Goal: Task Accomplishment & Management: Use online tool/utility

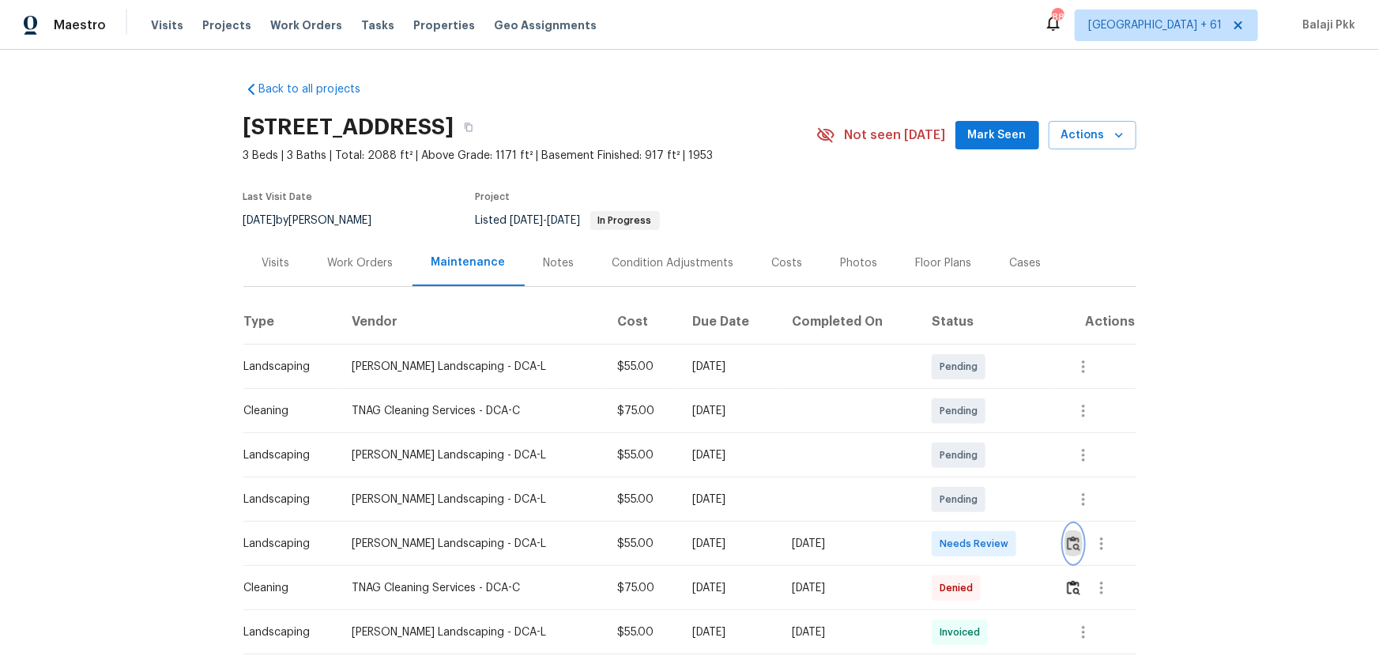
click at [981, 435] on img "button" at bounding box center [1073, 543] width 13 height 15
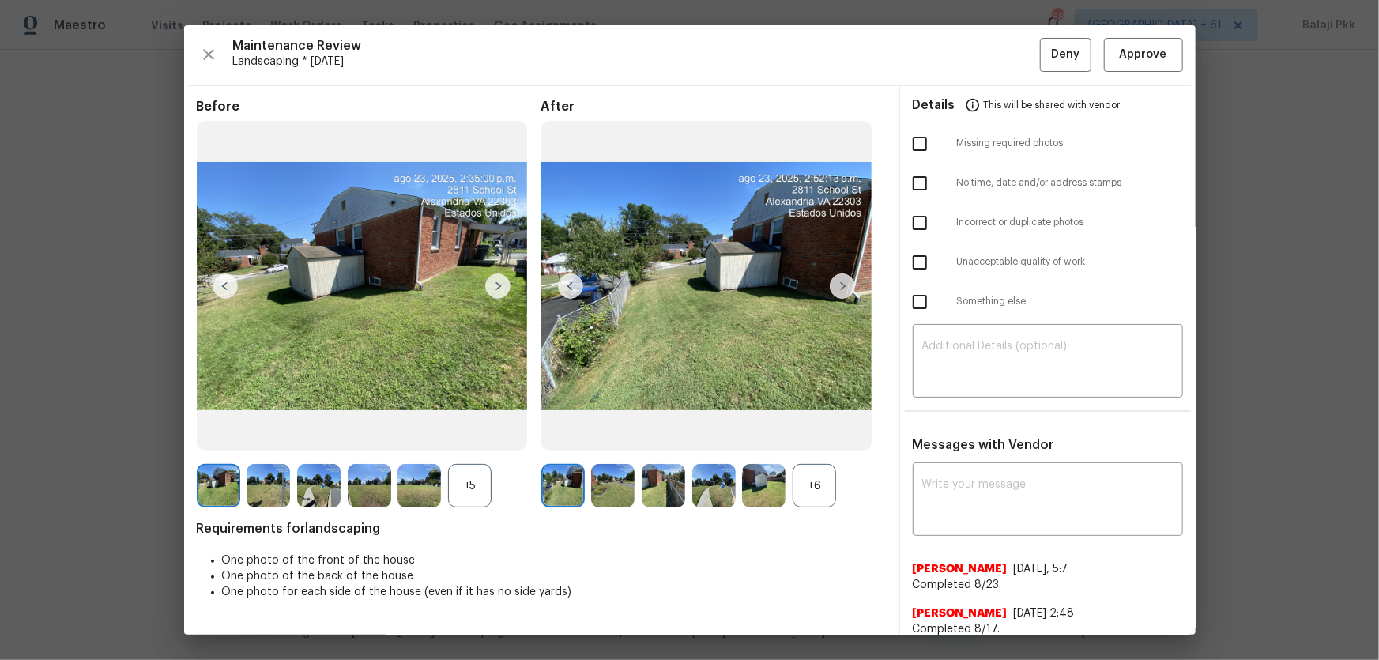
click at [828, 435] on div "+6" at bounding box center [814, 485] width 43 height 43
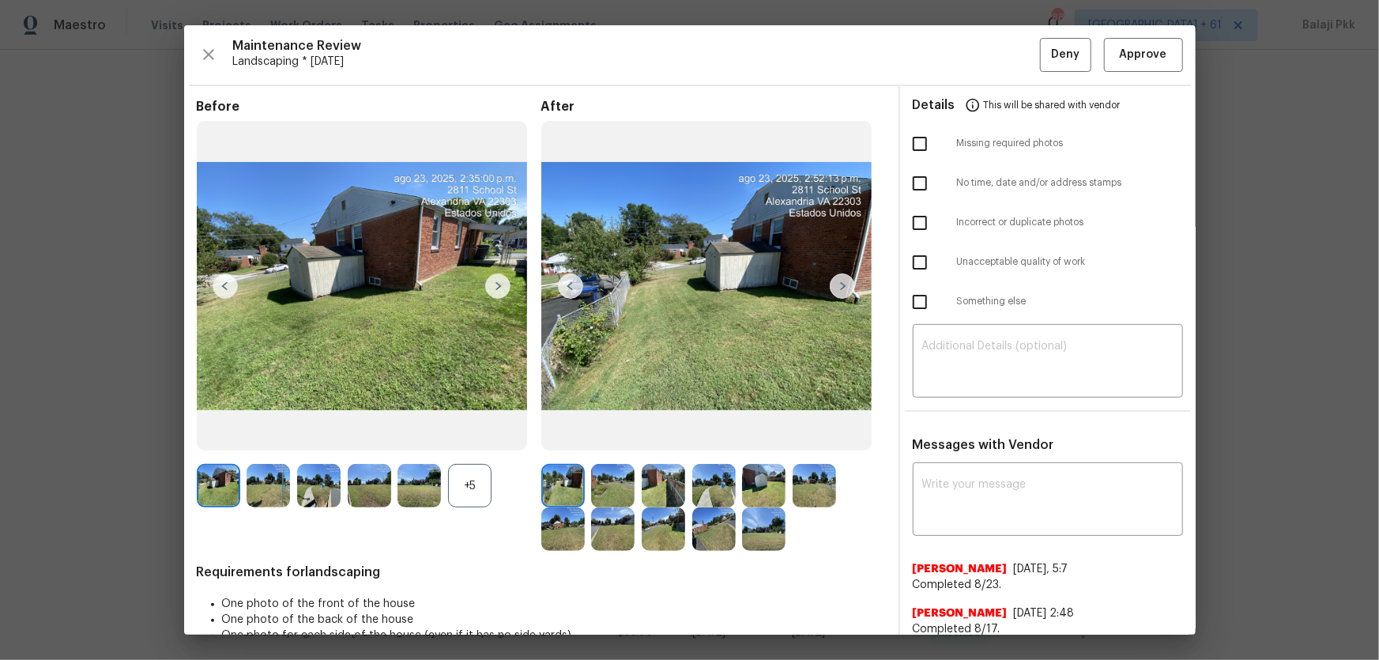
drag, startPoint x: 464, startPoint y: 490, endPoint x: 163, endPoint y: 104, distance: 489.3
click at [458, 435] on div "+5" at bounding box center [469, 485] width 43 height 43
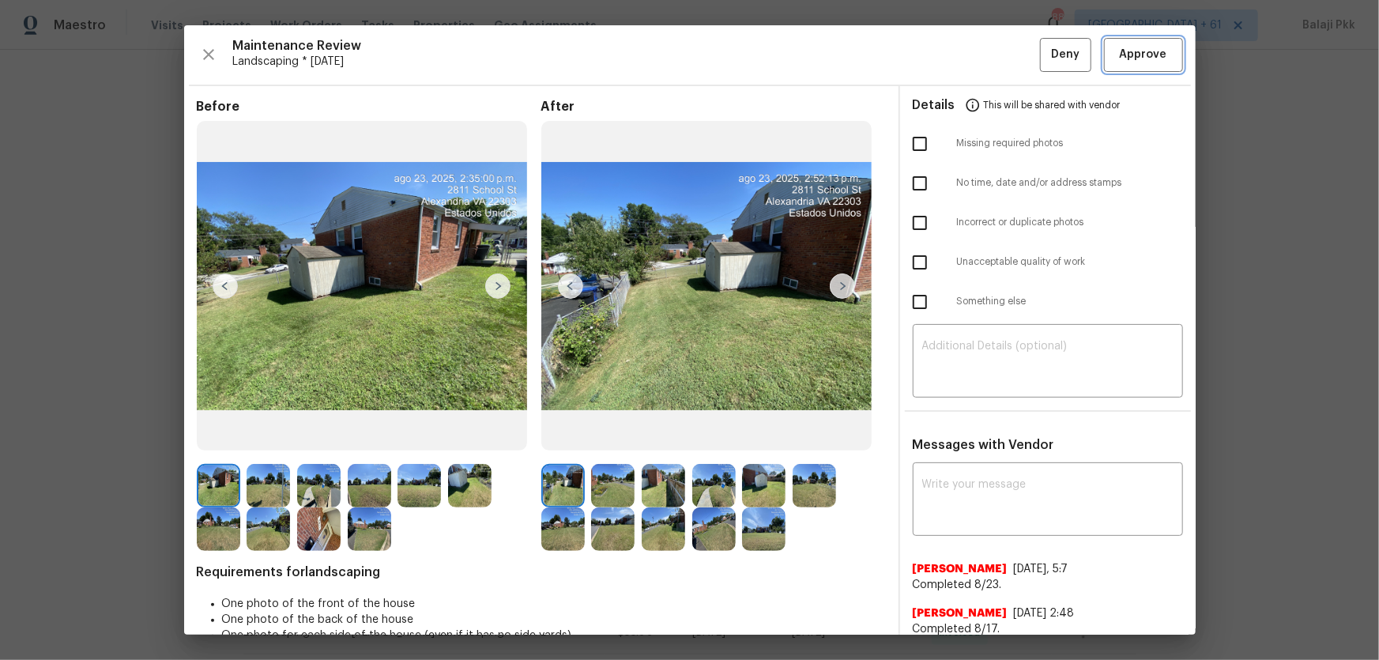
click at [981, 55] on span "Approve" at bounding box center [1143, 55] width 47 height 20
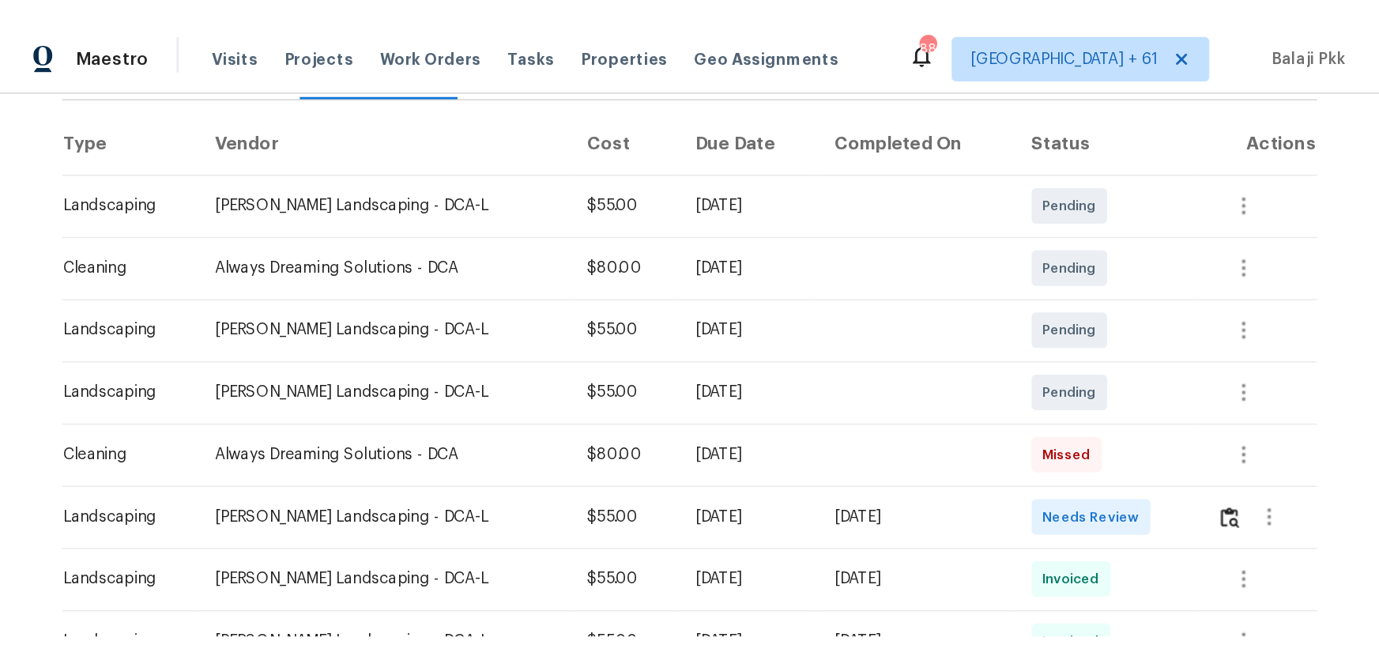
scroll to position [287, 0]
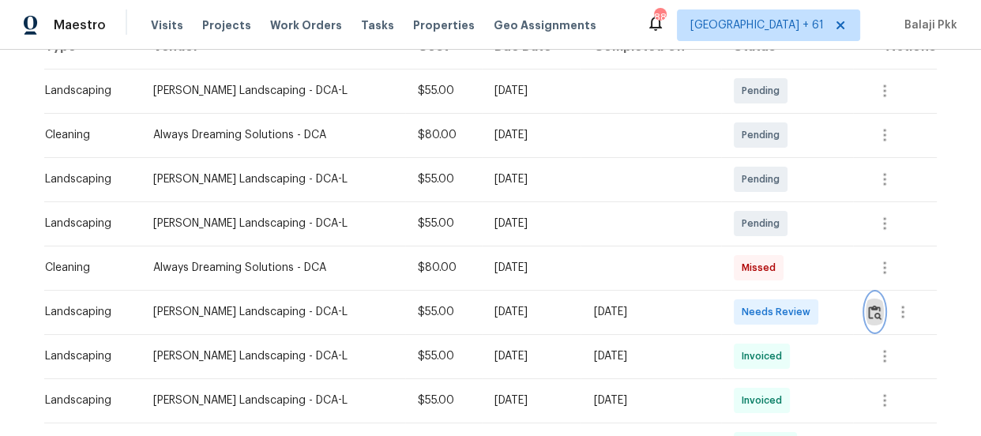
click at [870, 305] on img "button" at bounding box center [874, 312] width 13 height 15
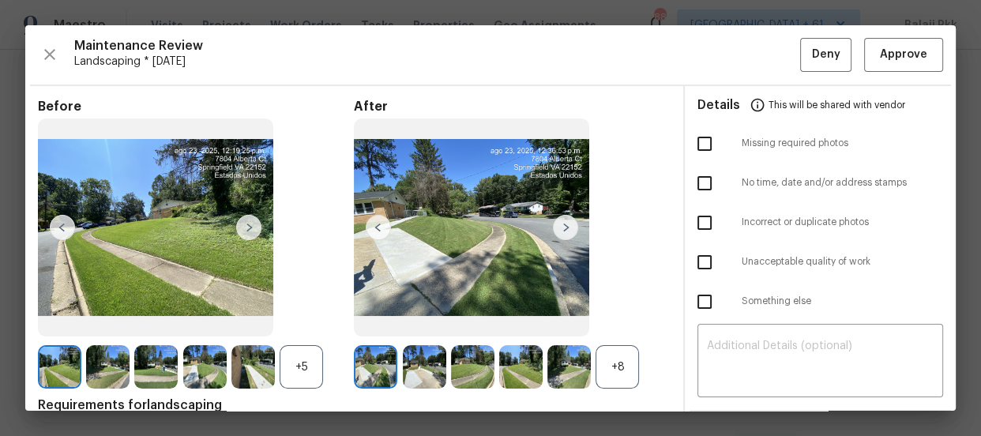
click at [616, 357] on div "+8" at bounding box center [617, 366] width 43 height 43
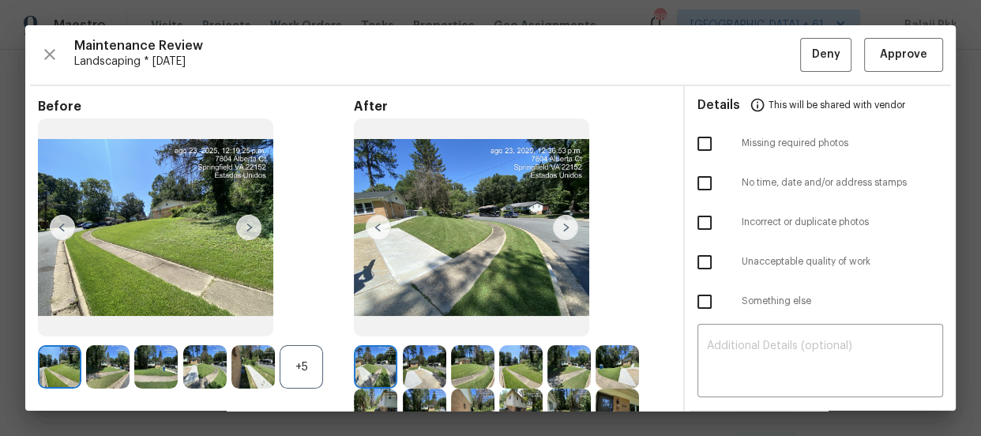
drag, startPoint x: 309, startPoint y: 355, endPoint x: 209, endPoint y: 23, distance: 346.7
click at [310, 349] on div "+5" at bounding box center [301, 366] width 43 height 43
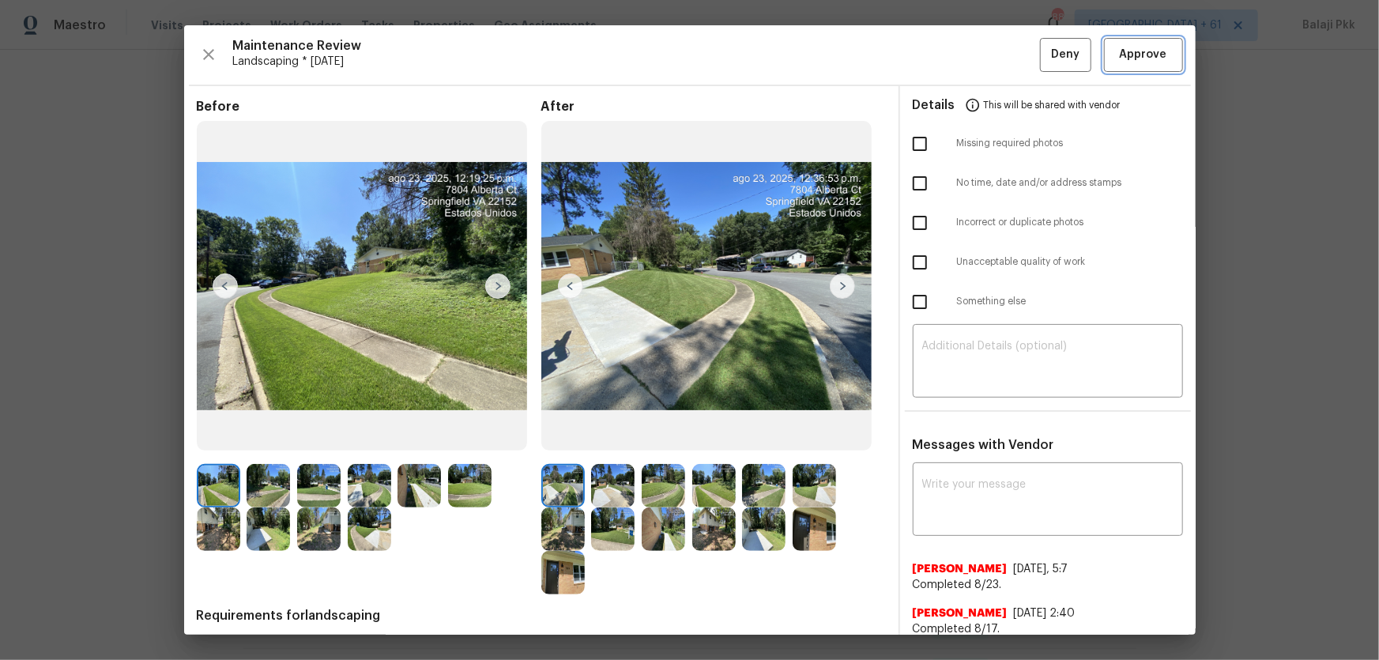
click at [981, 50] on span "Approve" at bounding box center [1143, 55] width 47 height 20
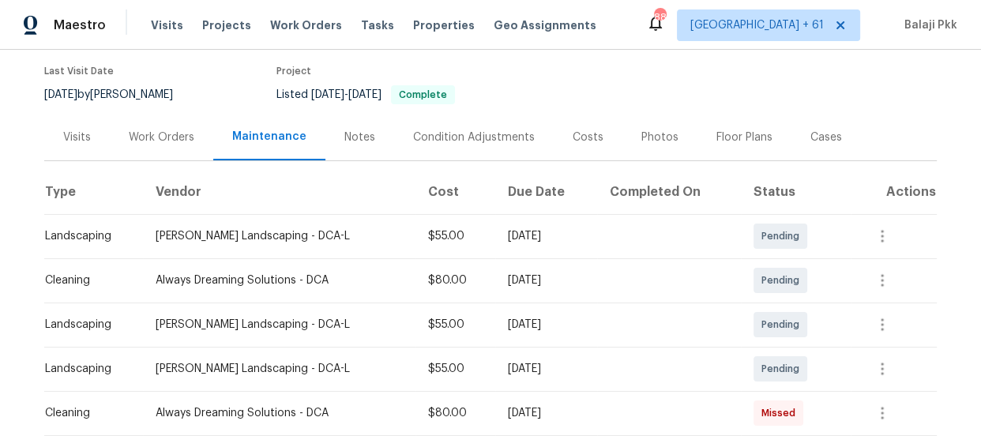
scroll to position [287, 0]
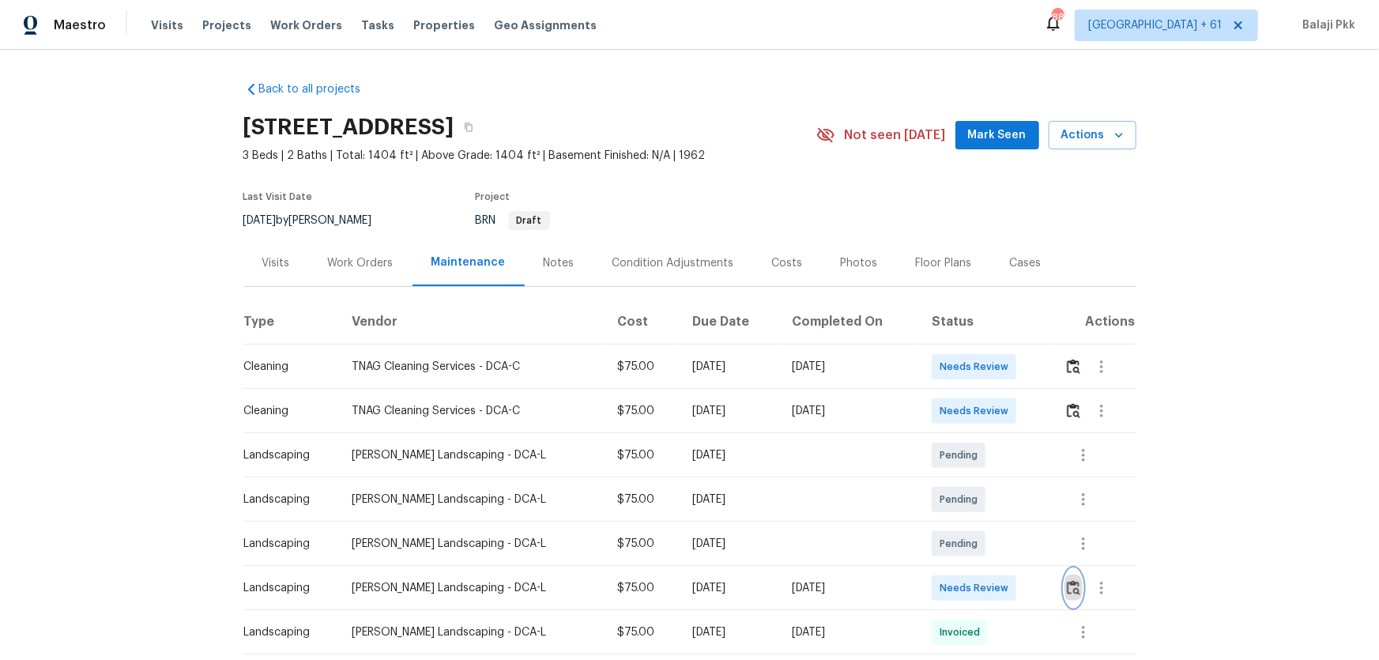
click at [981, 435] on img "button" at bounding box center [1073, 587] width 13 height 15
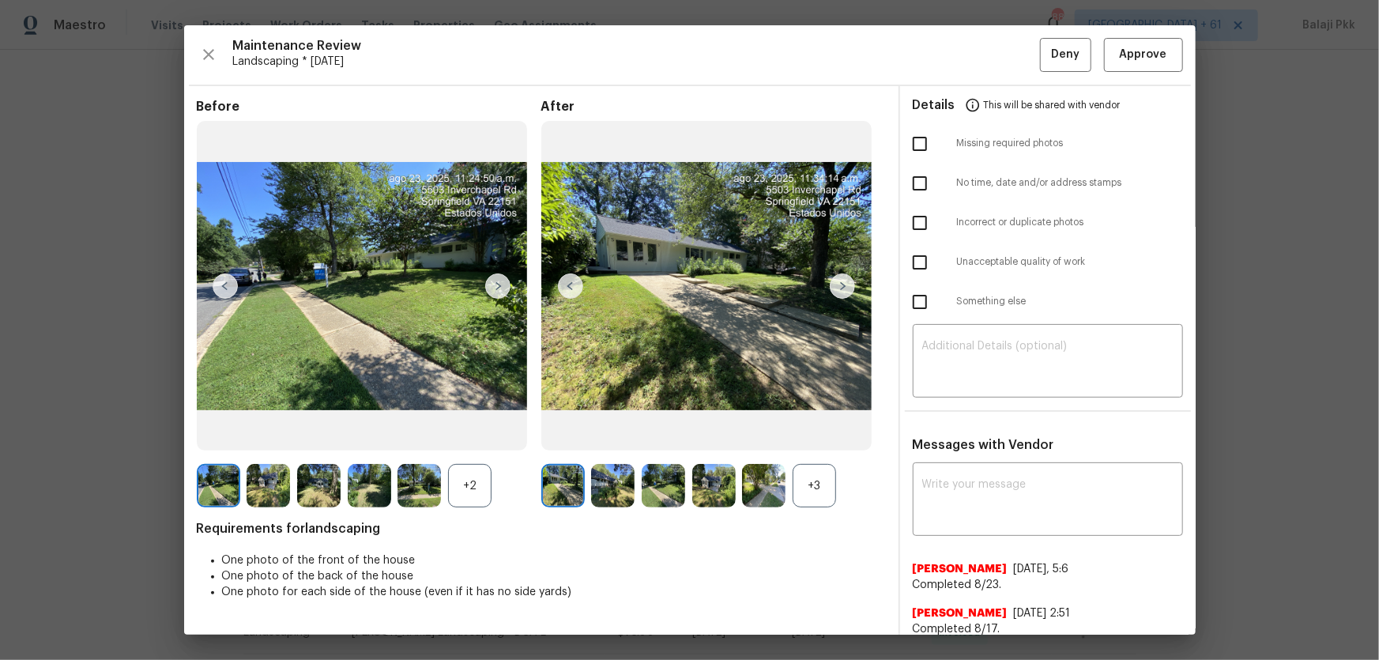
click at [825, 435] on div "+3" at bounding box center [814, 485] width 43 height 43
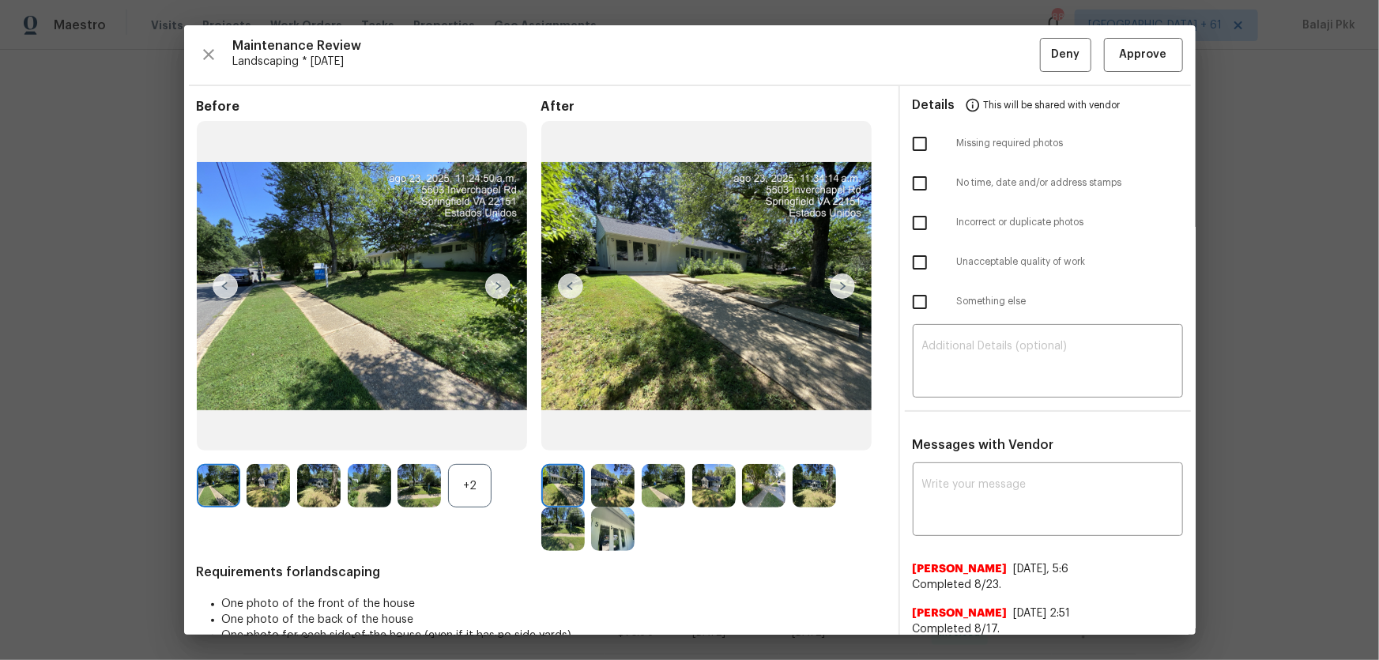
drag, startPoint x: 466, startPoint y: 491, endPoint x: 386, endPoint y: 2, distance: 495.8
click at [466, 435] on div "+2" at bounding box center [469, 485] width 43 height 43
click at [981, 54] on button "Approve" at bounding box center [1143, 55] width 79 height 34
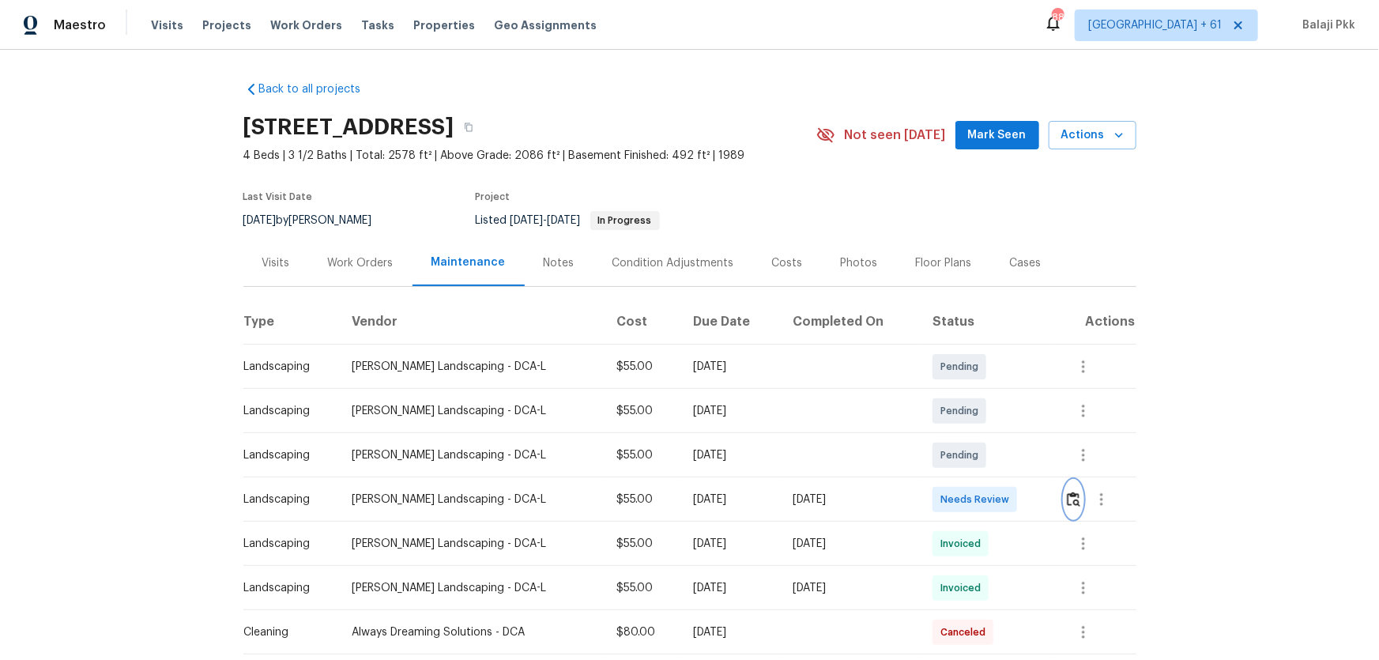
click at [981, 435] on button "button" at bounding box center [1073, 499] width 18 height 38
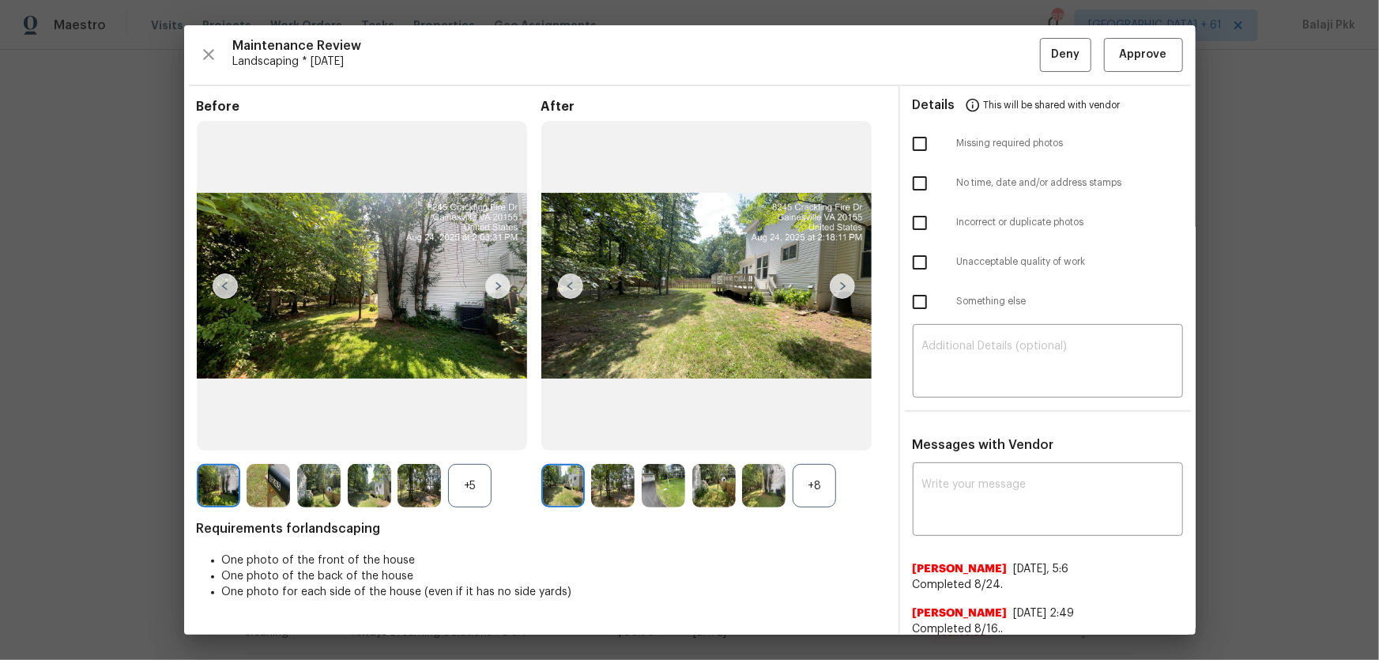
click at [814, 435] on div "+8" at bounding box center [814, 485] width 43 height 43
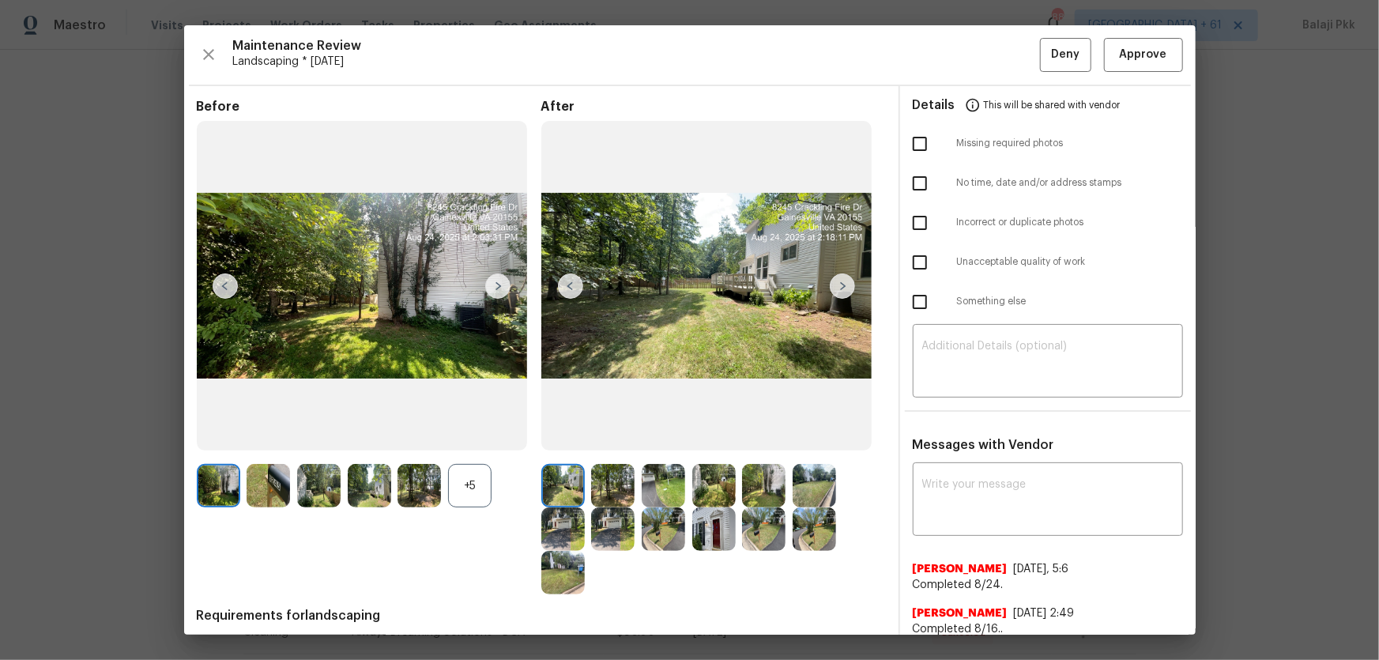
click at [456, 435] on div "+5" at bounding box center [469, 485] width 43 height 43
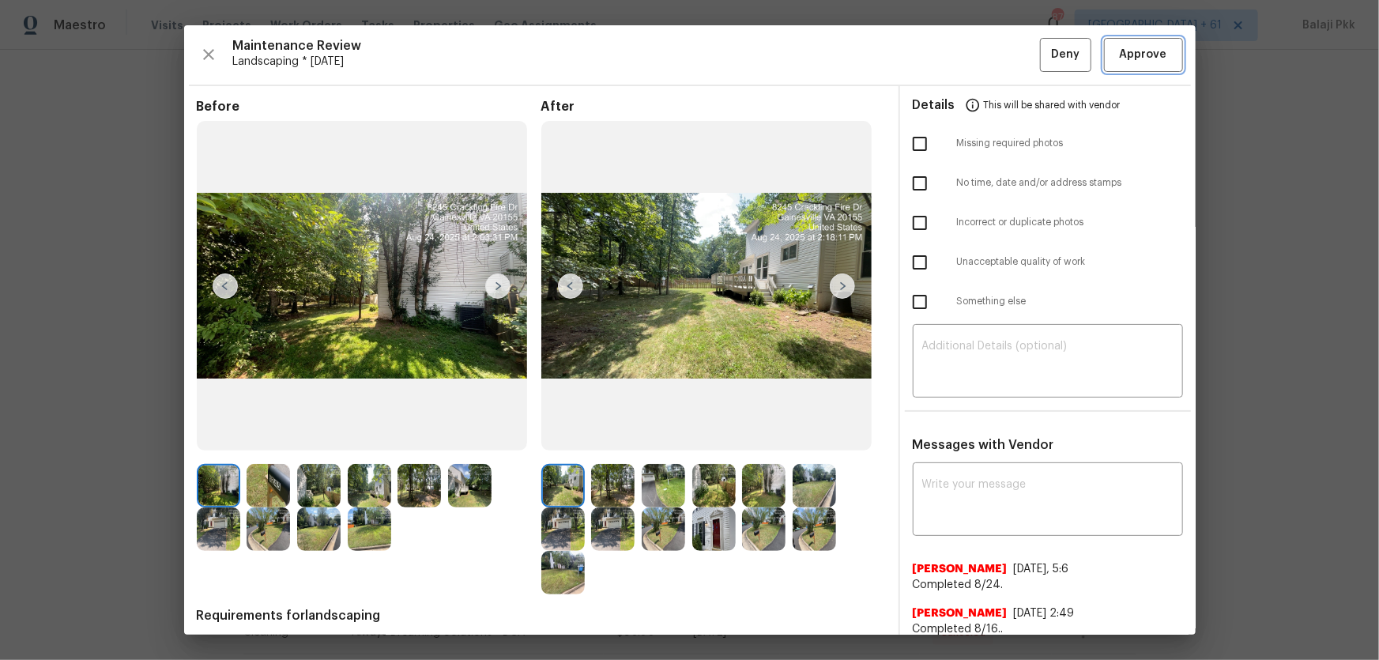
click at [981, 50] on span "Approve" at bounding box center [1143, 55] width 47 height 20
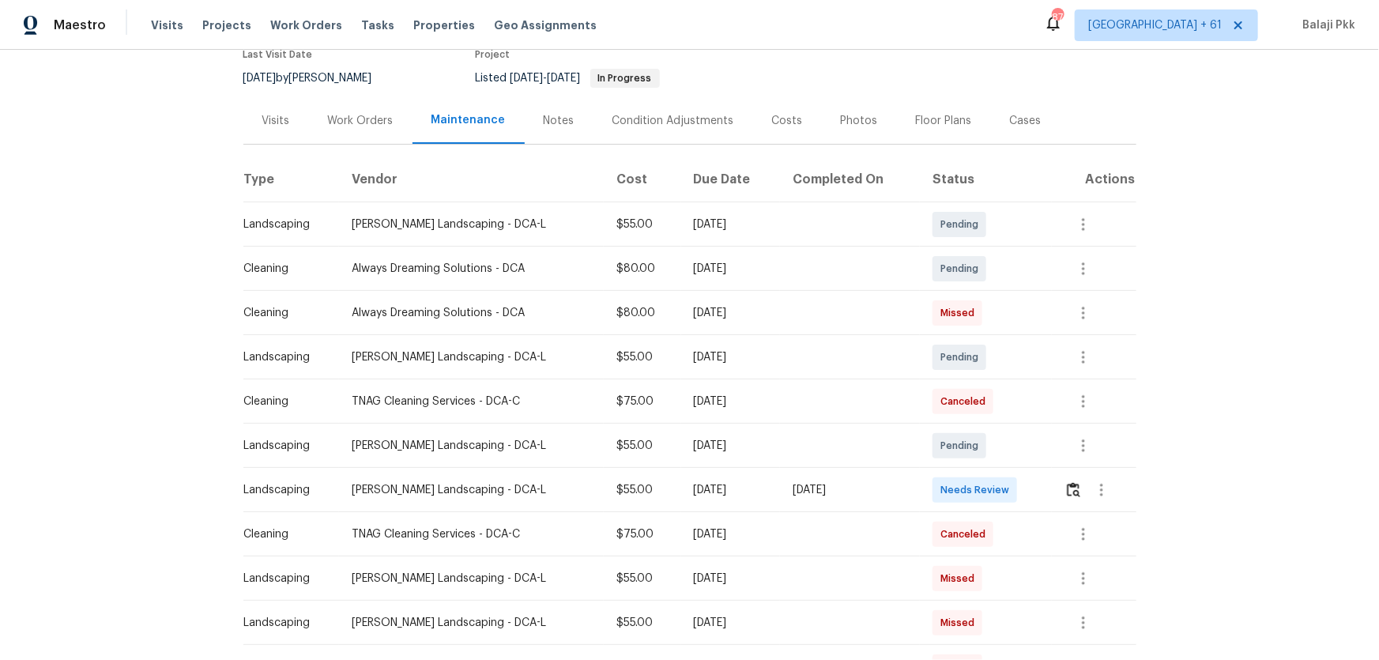
scroll to position [143, 0]
click at [1072, 489] on img "button" at bounding box center [1073, 488] width 13 height 15
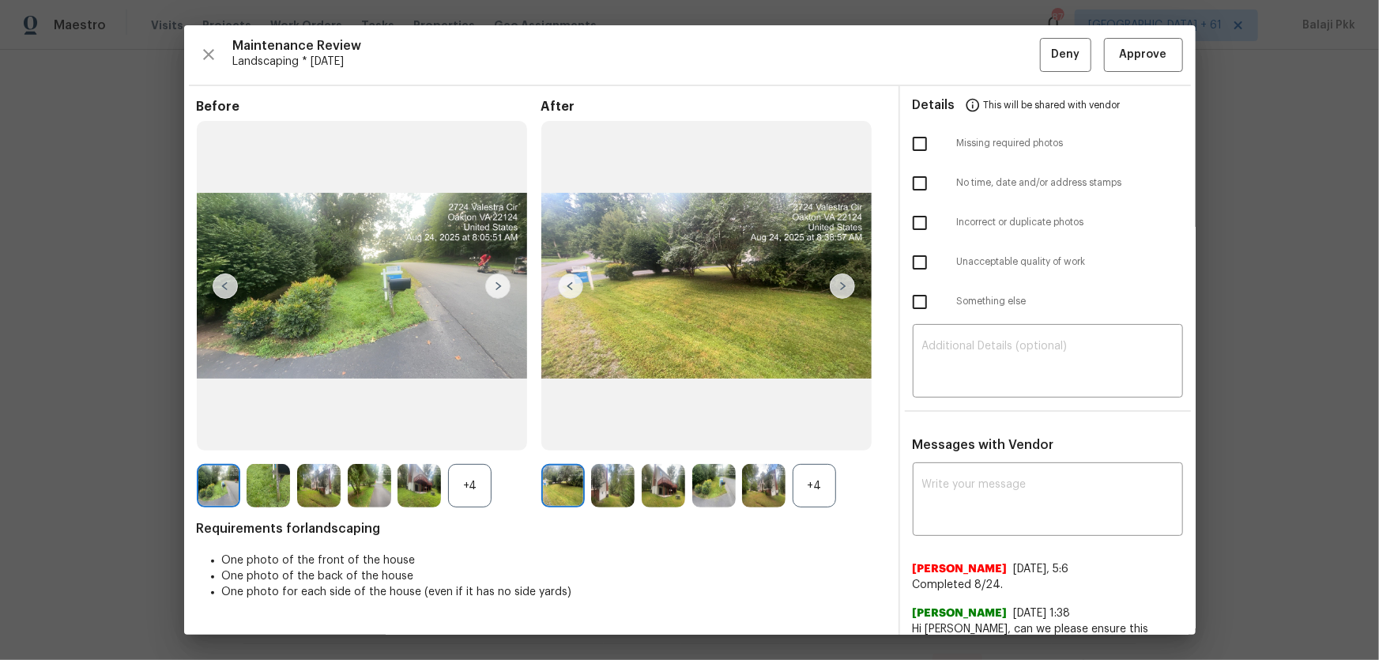
click at [826, 484] on div "+4" at bounding box center [814, 485] width 43 height 43
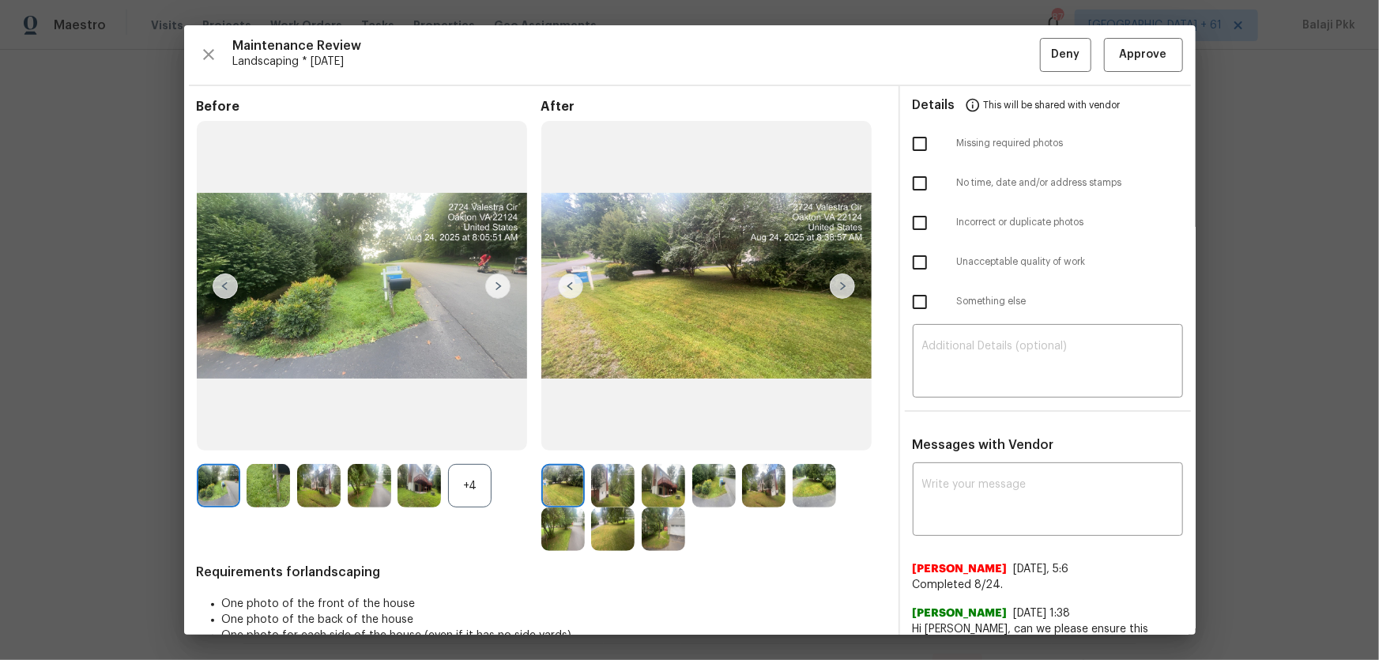
click at [455, 494] on div "+4" at bounding box center [469, 485] width 43 height 43
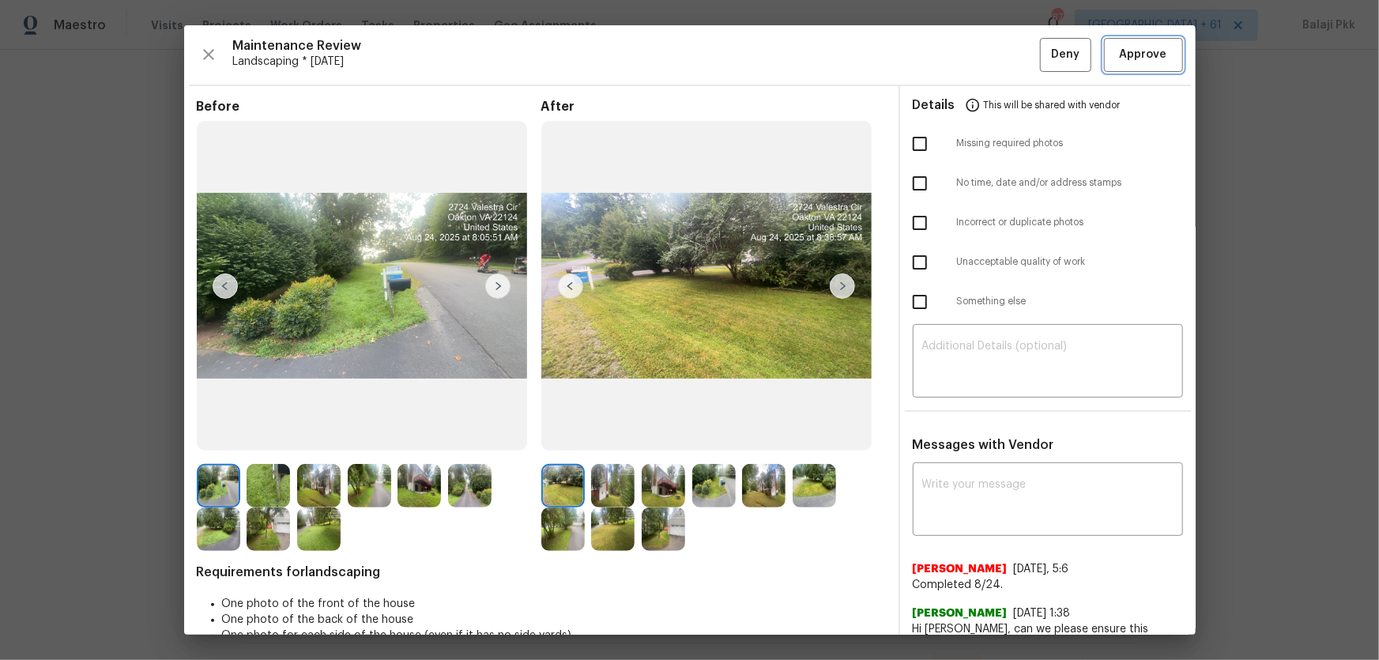
drag, startPoint x: 1152, startPoint y: 38, endPoint x: 1128, endPoint y: 38, distance: 24.5
click at [1152, 40] on button "Approve" at bounding box center [1143, 55] width 79 height 34
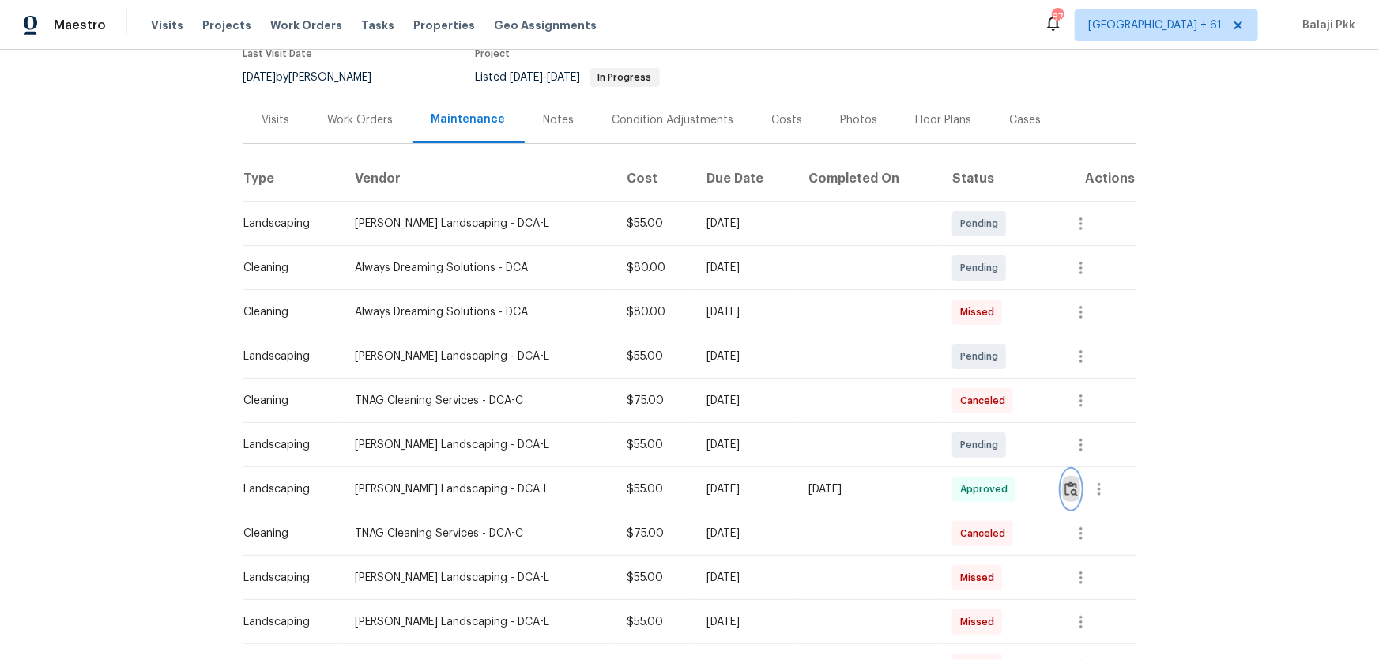
click at [1067, 486] on img "button" at bounding box center [1070, 488] width 13 height 15
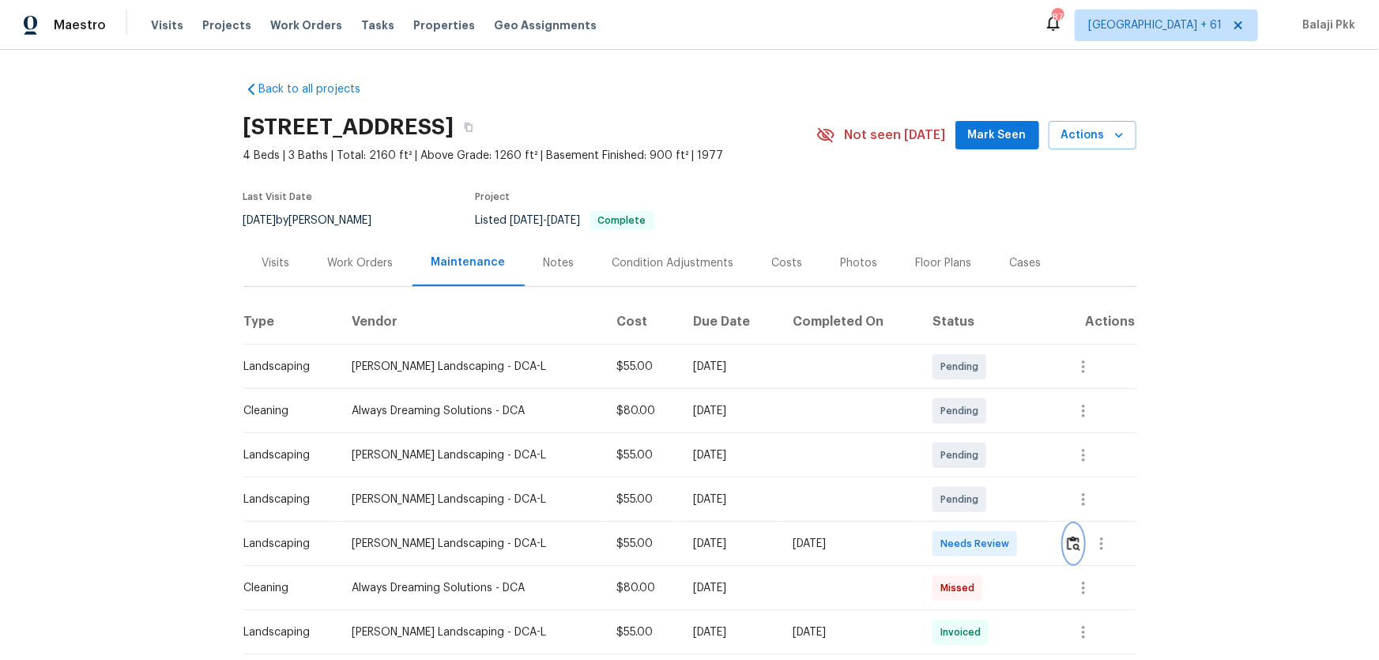
click at [1074, 536] on img "button" at bounding box center [1073, 543] width 13 height 15
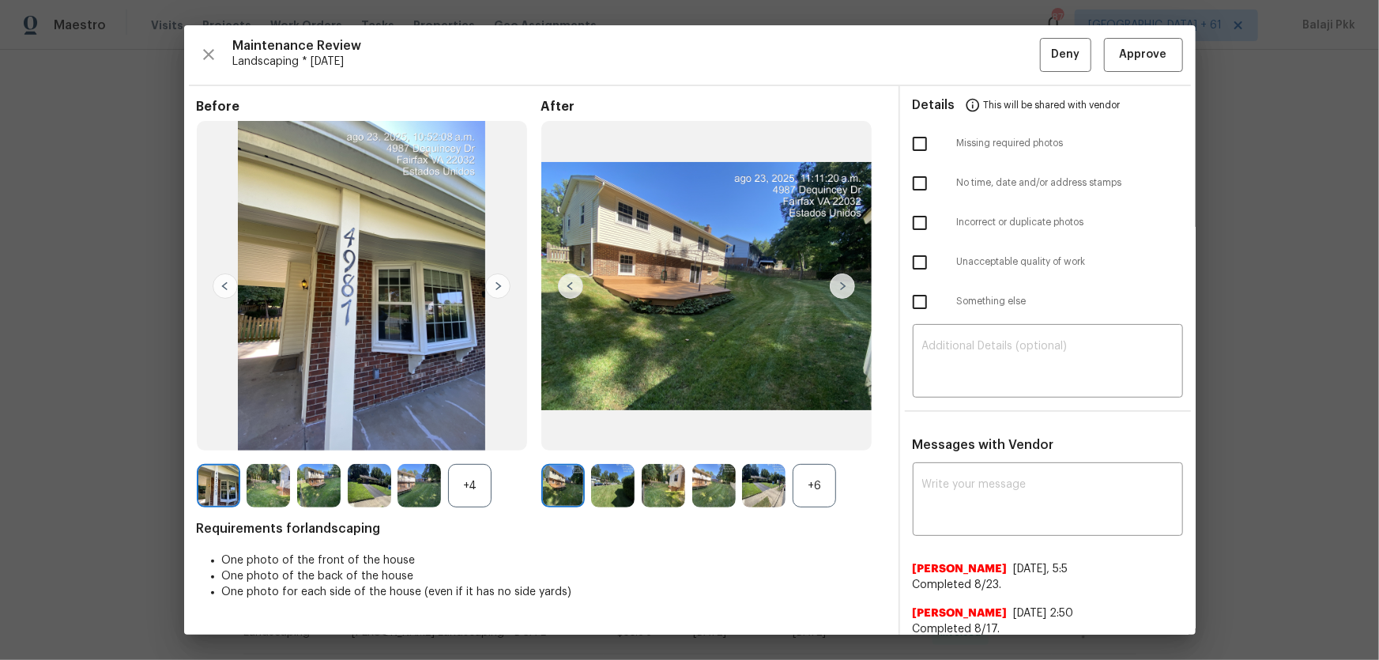
click at [830, 492] on div "+6" at bounding box center [814, 485] width 43 height 43
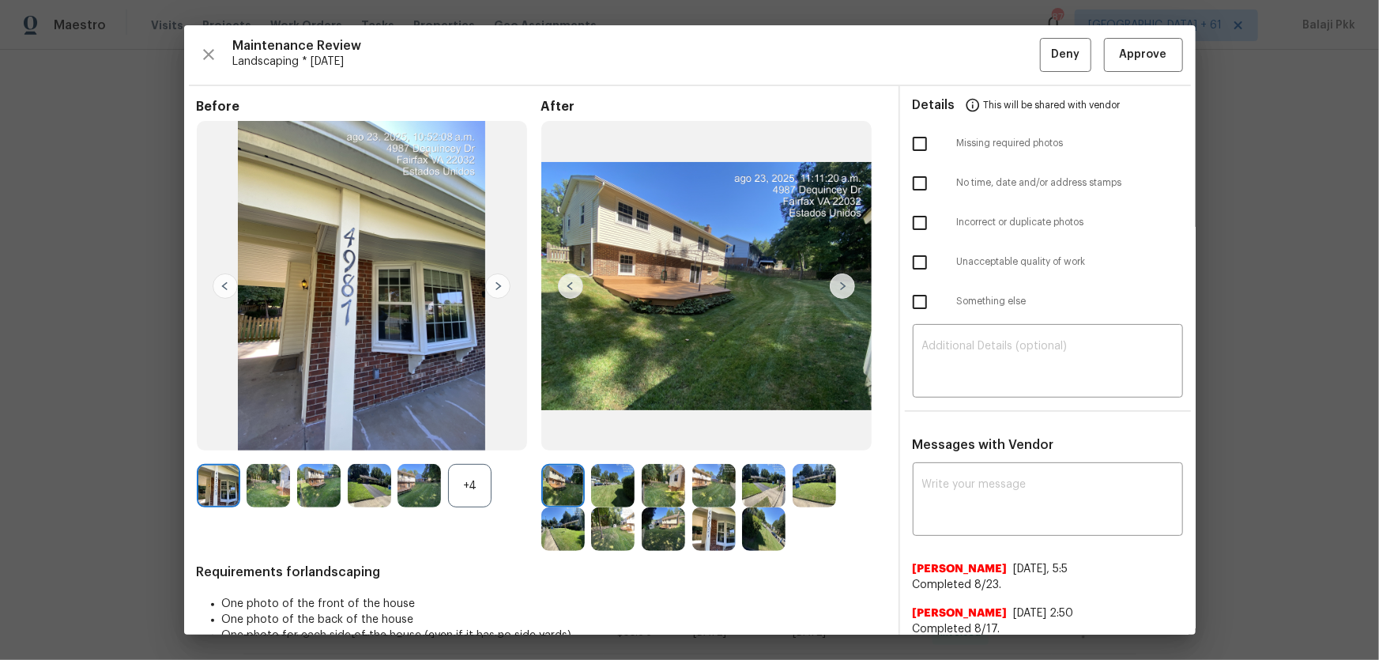
click at [488, 496] on div "+4" at bounding box center [469, 485] width 43 height 43
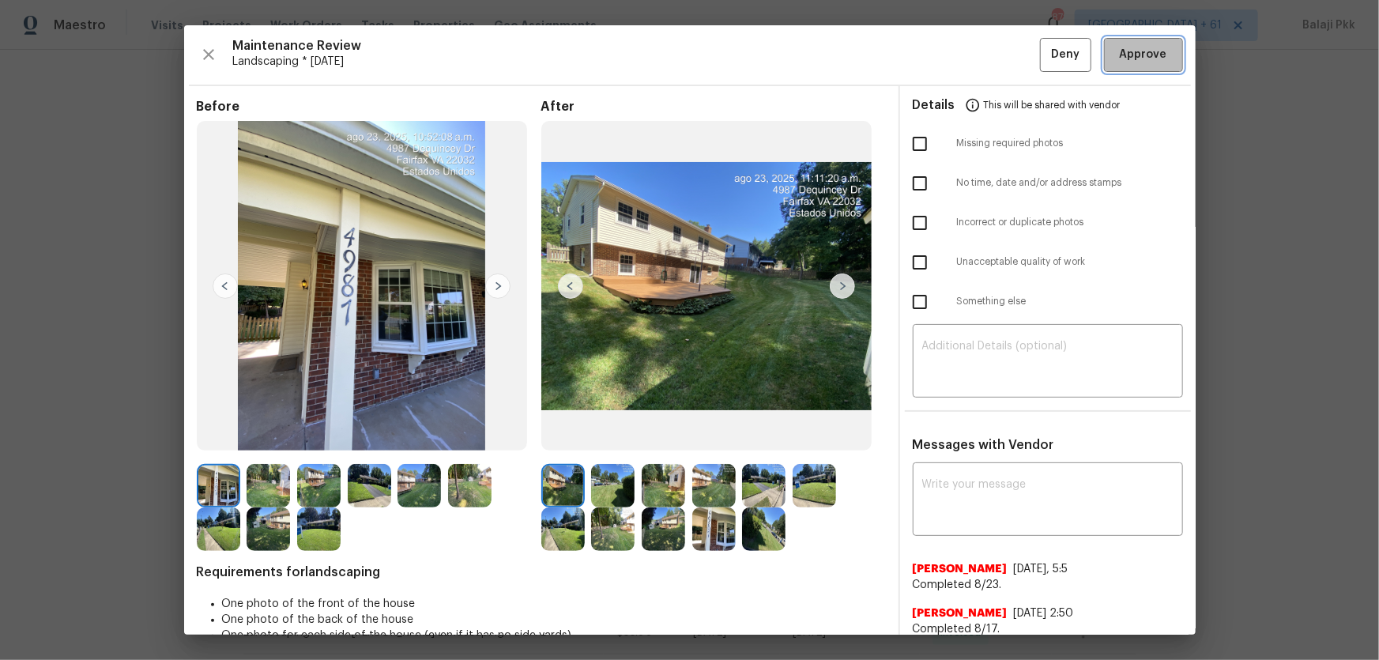
click at [1151, 50] on span "Approve" at bounding box center [1143, 55] width 47 height 20
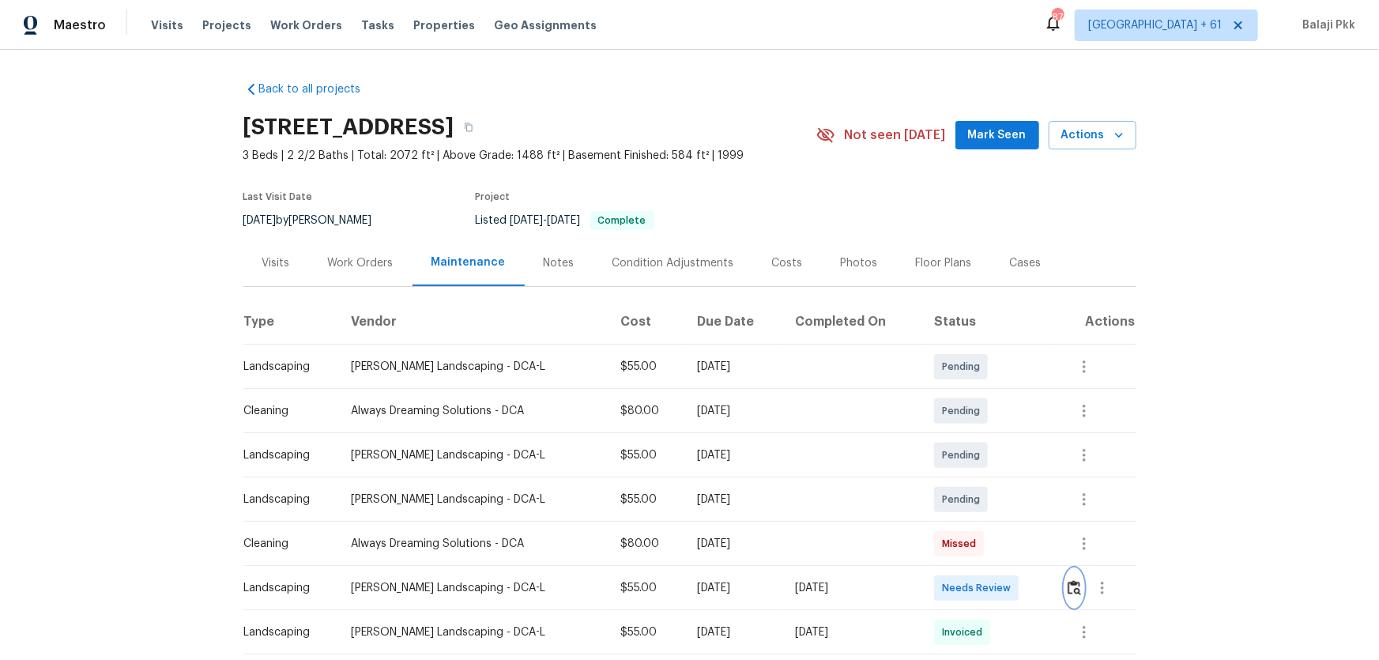
click at [981, 435] on img "button" at bounding box center [1074, 587] width 13 height 15
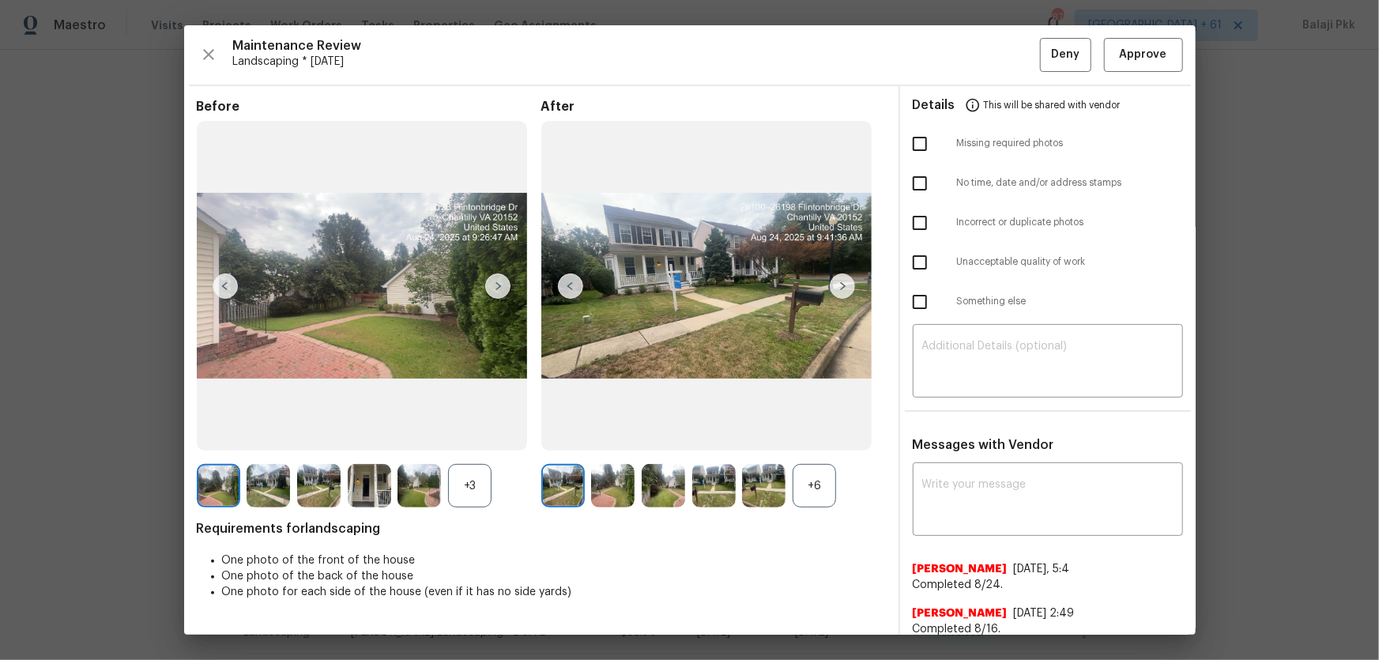
drag, startPoint x: 819, startPoint y: 496, endPoint x: 715, endPoint y: 498, distance: 103.5
click at [818, 435] on div "+6" at bounding box center [814, 485] width 43 height 43
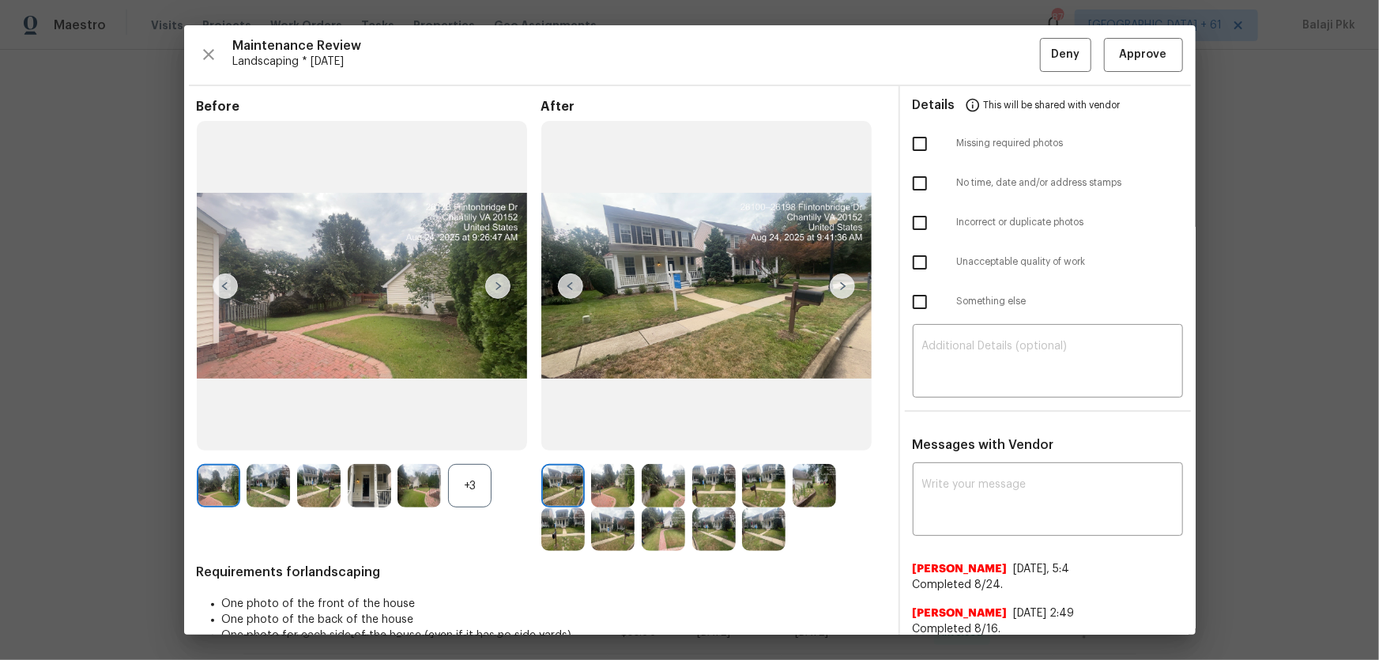
click at [479, 435] on div "+3" at bounding box center [469, 485] width 43 height 43
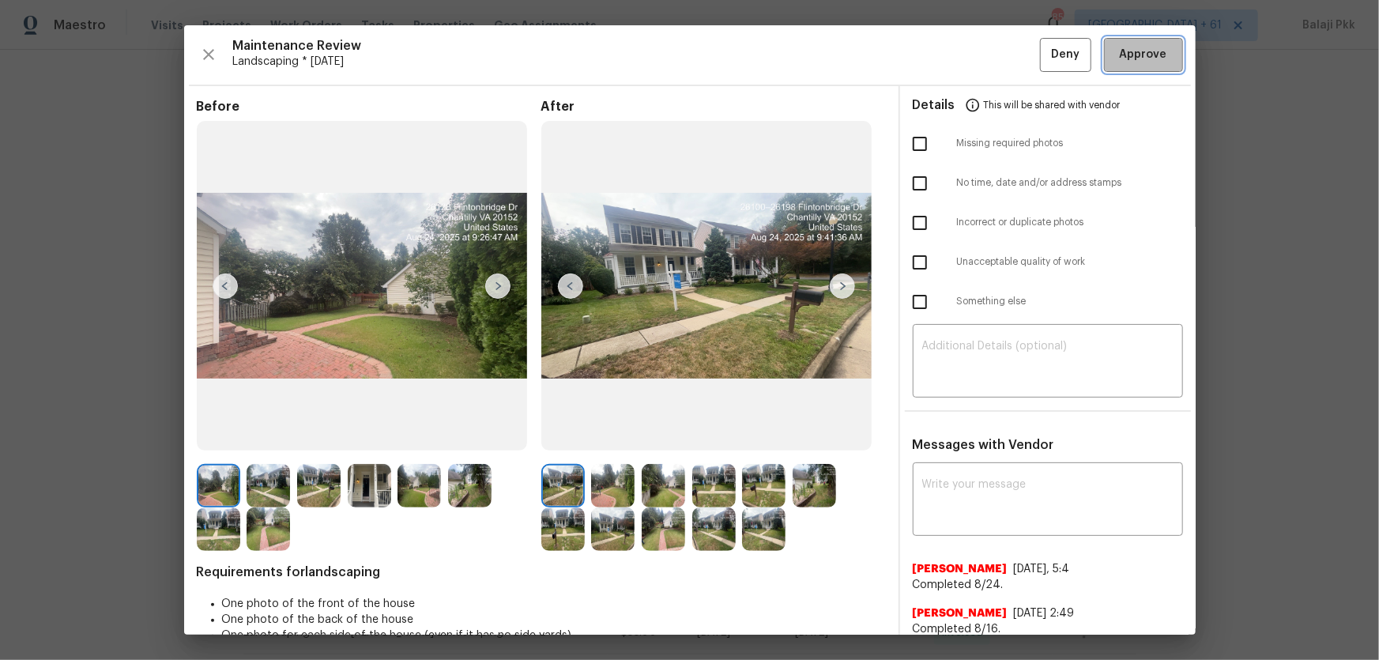
click at [981, 52] on span "Approve" at bounding box center [1143, 55] width 47 height 20
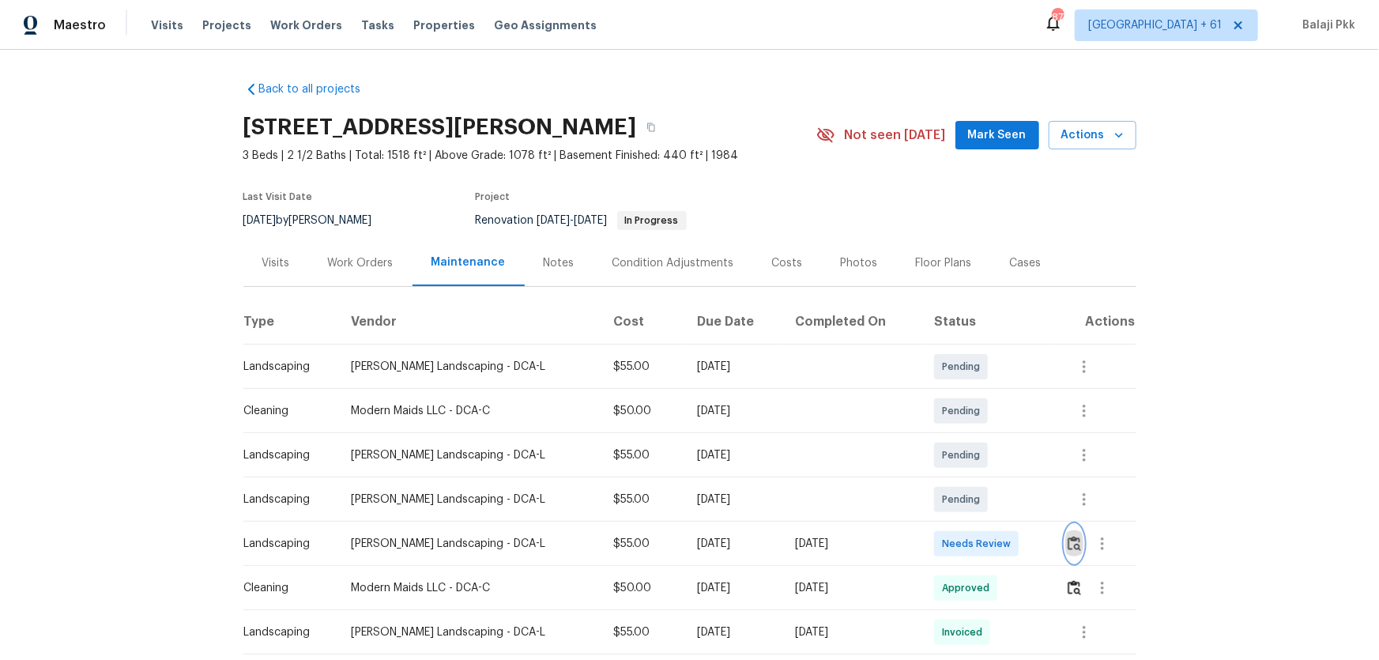
click at [981, 435] on img "button" at bounding box center [1074, 543] width 13 height 15
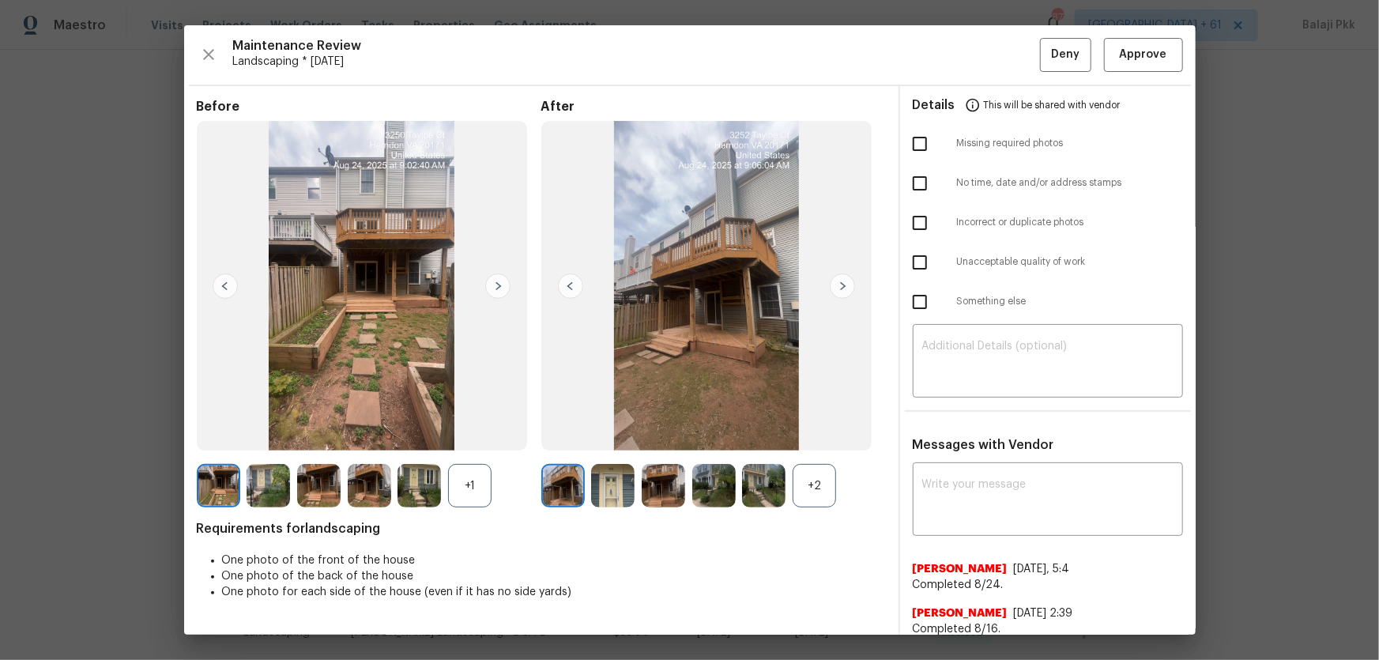
click at [821, 435] on div "+2" at bounding box center [814, 485] width 43 height 43
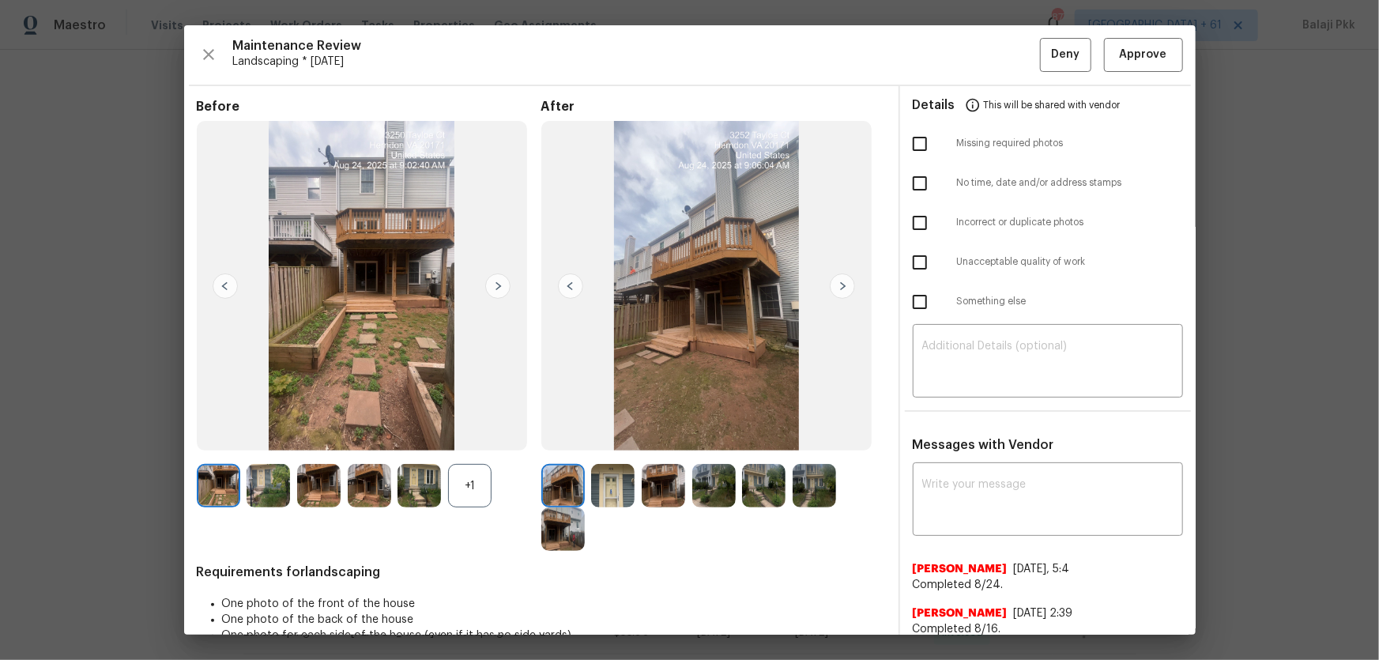
click at [492, 435] on div "+1" at bounding box center [369, 485] width 345 height 43
click at [478, 435] on div "+1" at bounding box center [469, 485] width 43 height 43
click at [981, 55] on span "Approve" at bounding box center [1143, 55] width 47 height 20
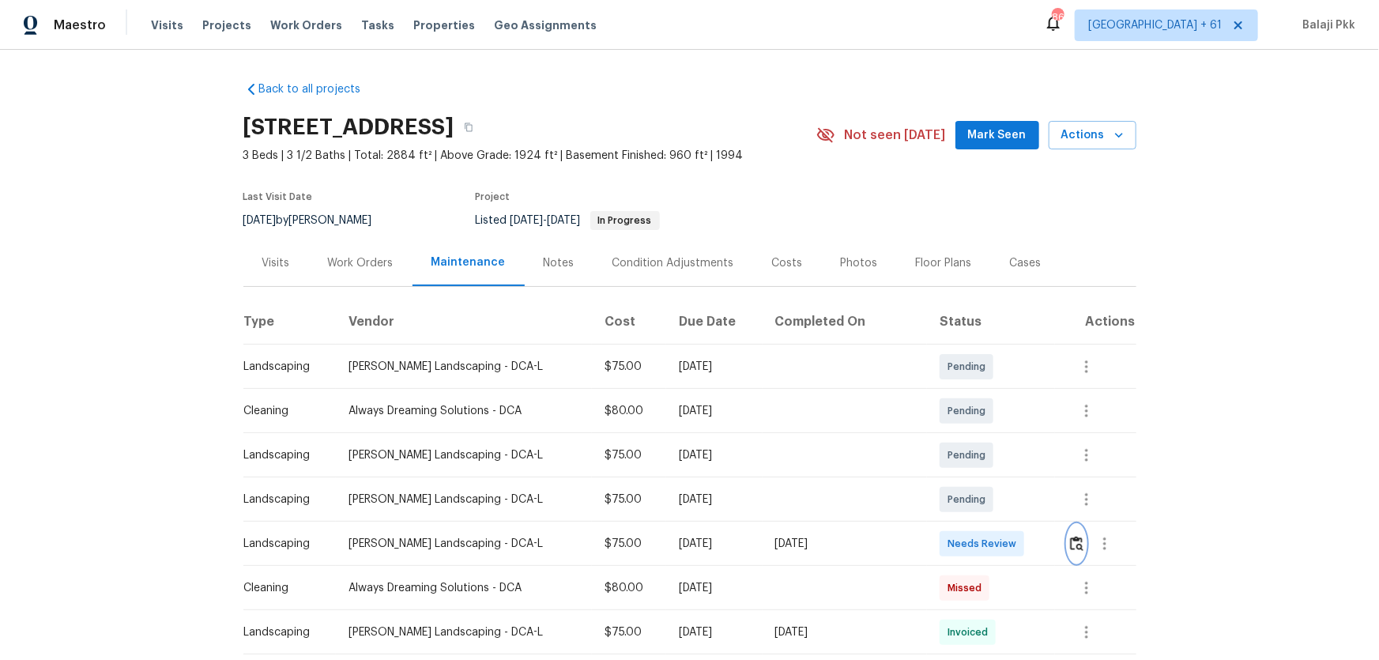
click at [981, 435] on img "button" at bounding box center [1076, 543] width 13 height 15
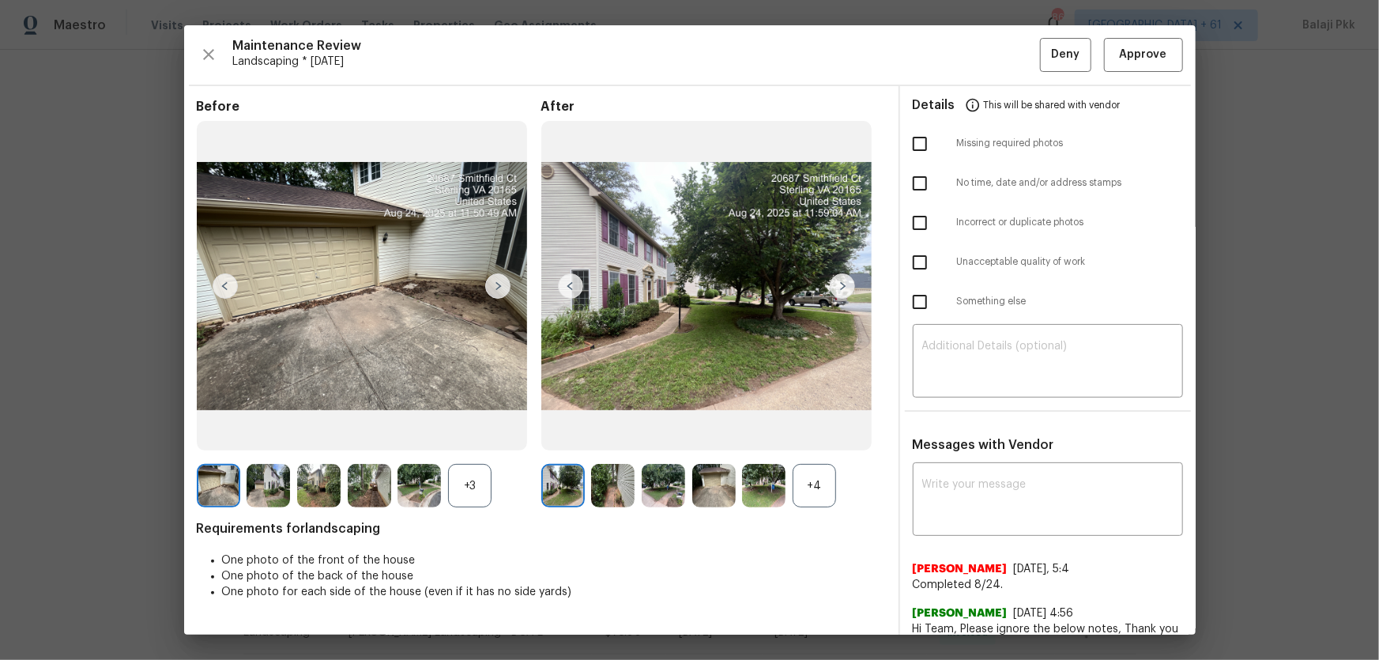
click at [823, 435] on div "+4" at bounding box center [814, 485] width 43 height 43
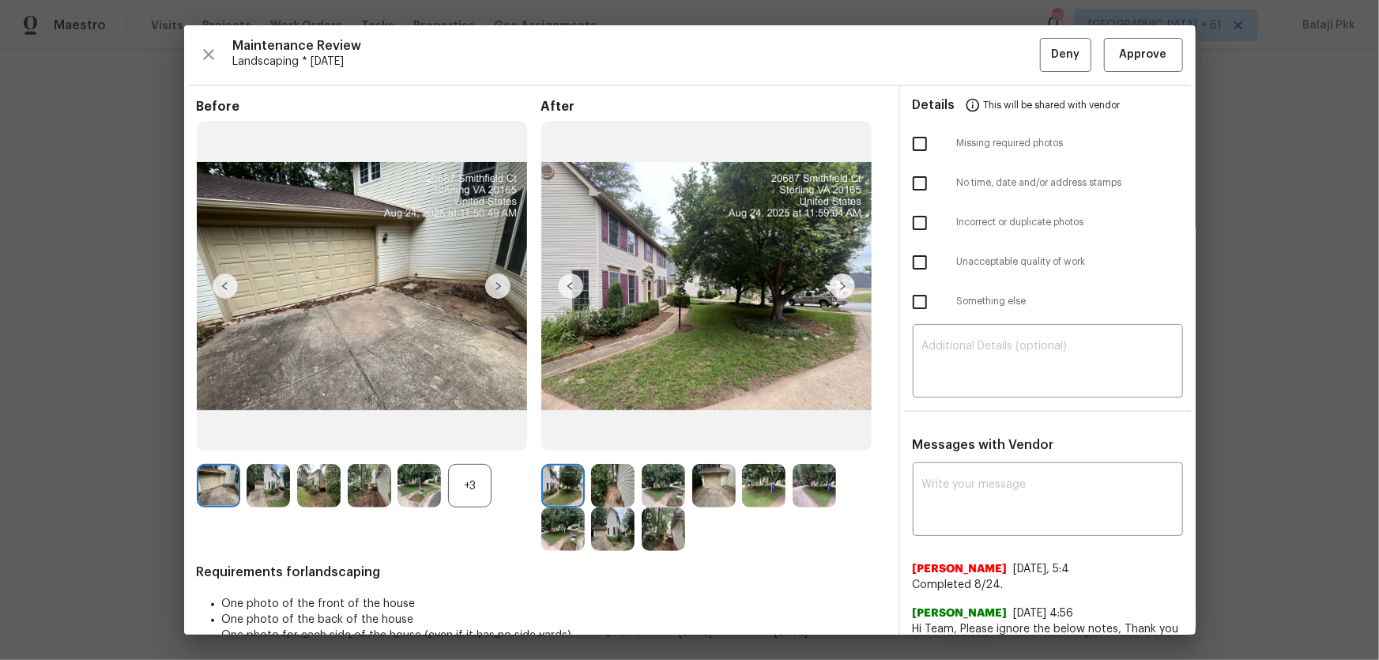
click at [470, 435] on div "+3" at bounding box center [469, 485] width 43 height 43
click at [981, 61] on span "Approve" at bounding box center [1143, 55] width 47 height 20
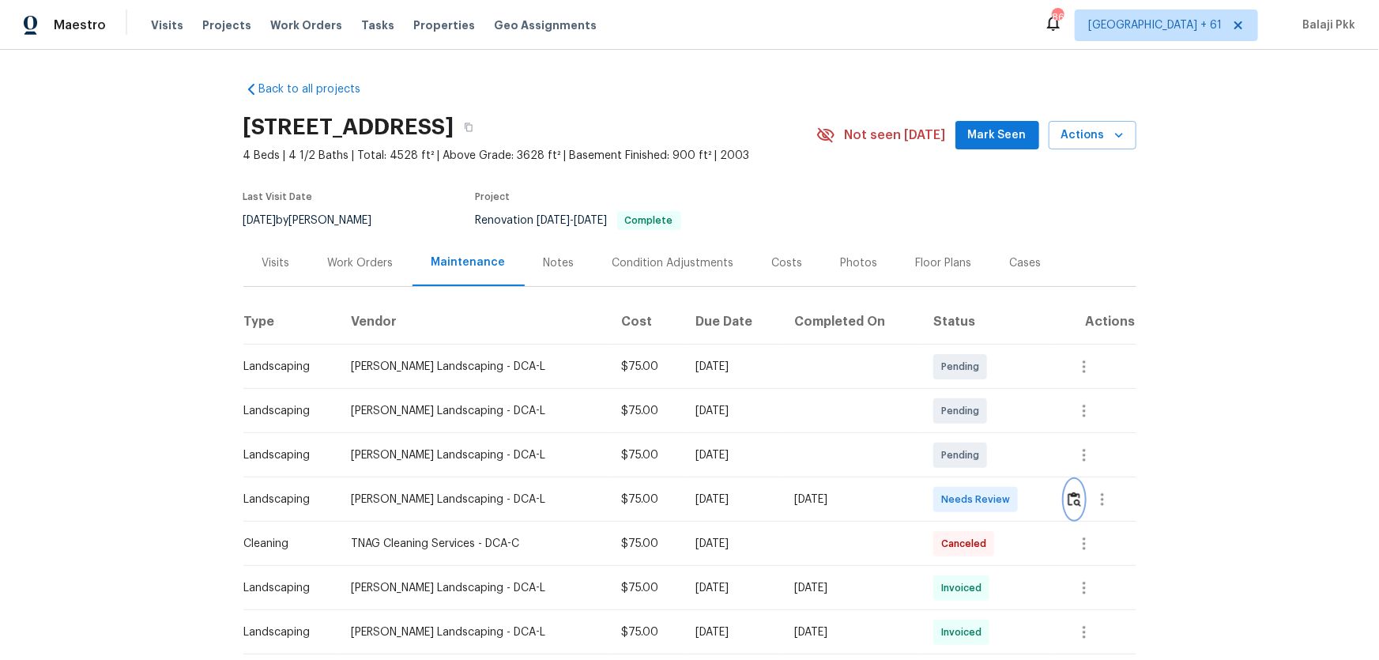
click at [981, 435] on img "button" at bounding box center [1074, 499] width 13 height 15
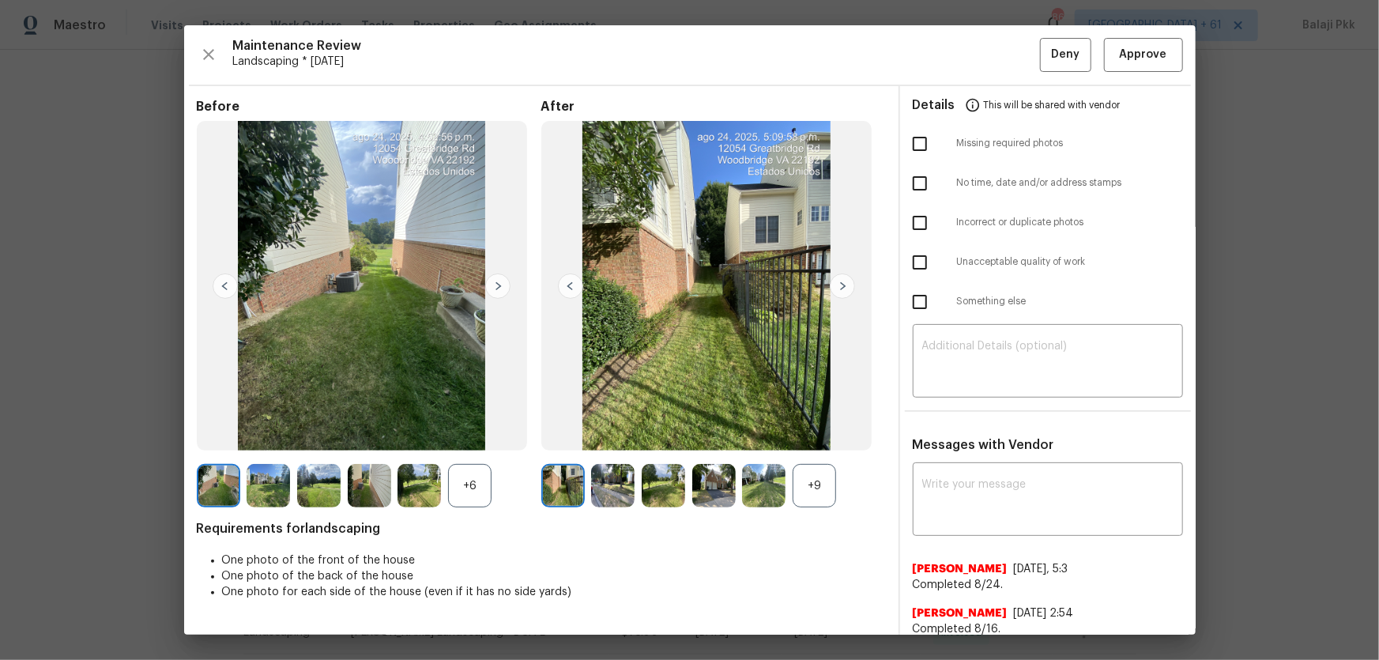
click at [820, 435] on div "+9" at bounding box center [814, 485] width 43 height 43
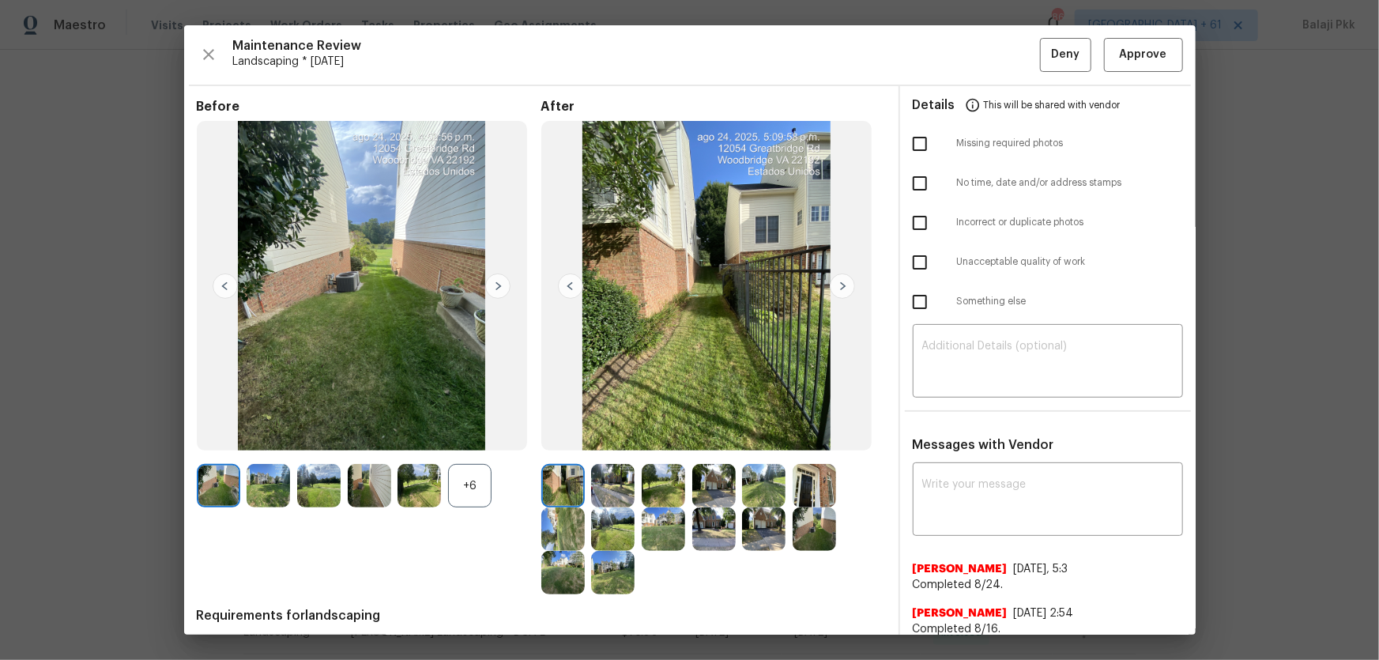
click at [442, 435] on div at bounding box center [422, 485] width 51 height 43
click at [456, 435] on div "+6" at bounding box center [469, 485] width 43 height 43
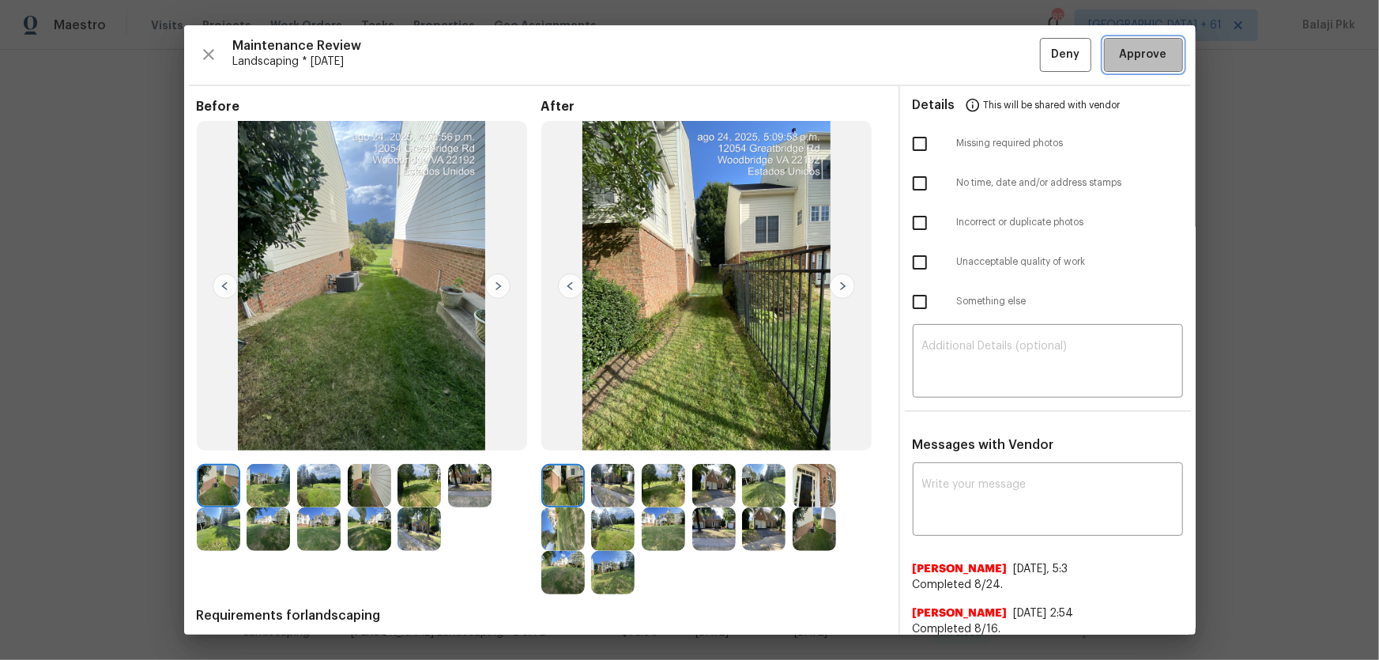
click at [981, 57] on span "Approve" at bounding box center [1144, 55] width 54 height 20
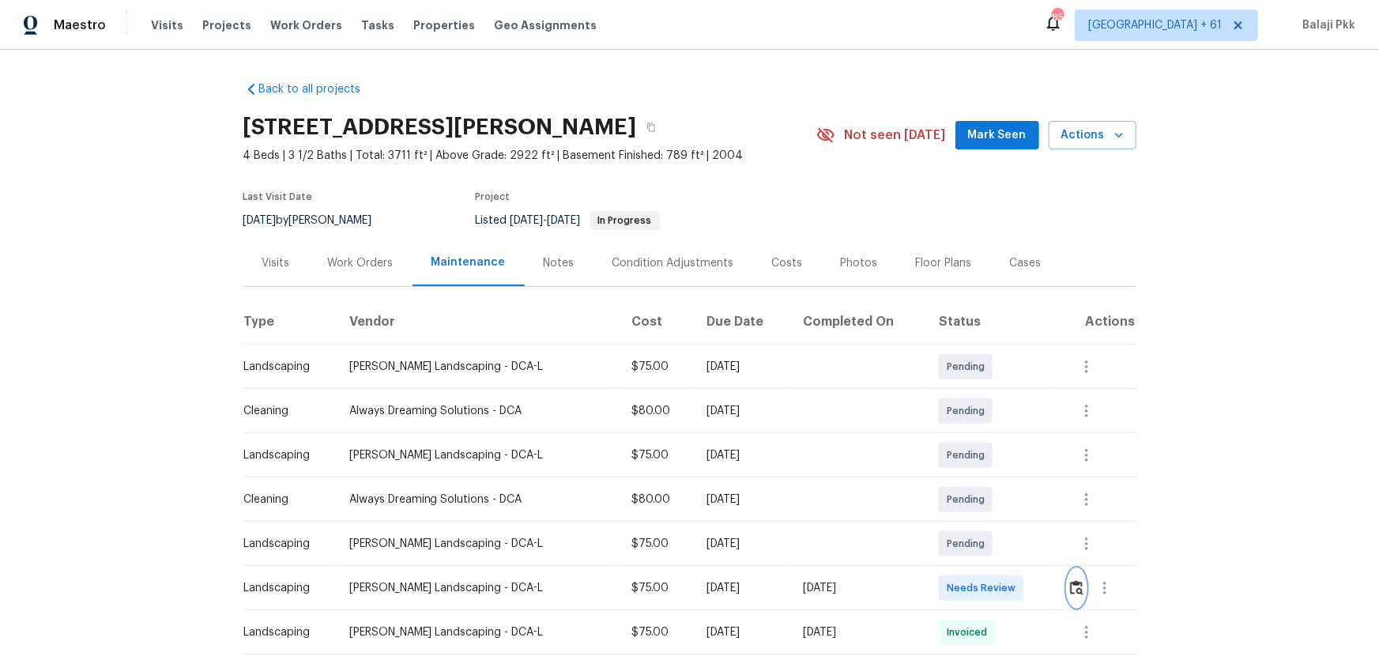
click at [981, 435] on img "button" at bounding box center [1076, 587] width 13 height 15
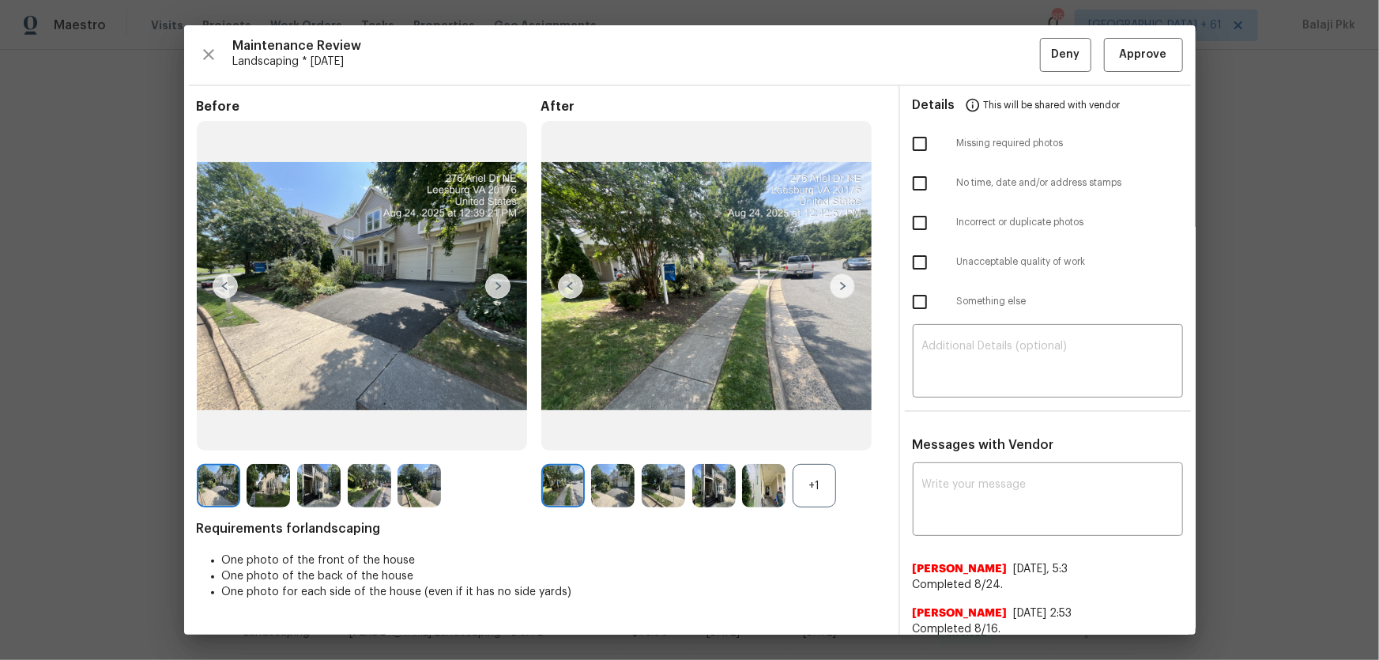
click at [827, 435] on span "Requirements for landscaping" at bounding box center [541, 529] width 689 height 16
click at [819, 435] on div "+1" at bounding box center [814, 485] width 43 height 43
click at [981, 52] on span "Approve" at bounding box center [1143, 55] width 47 height 20
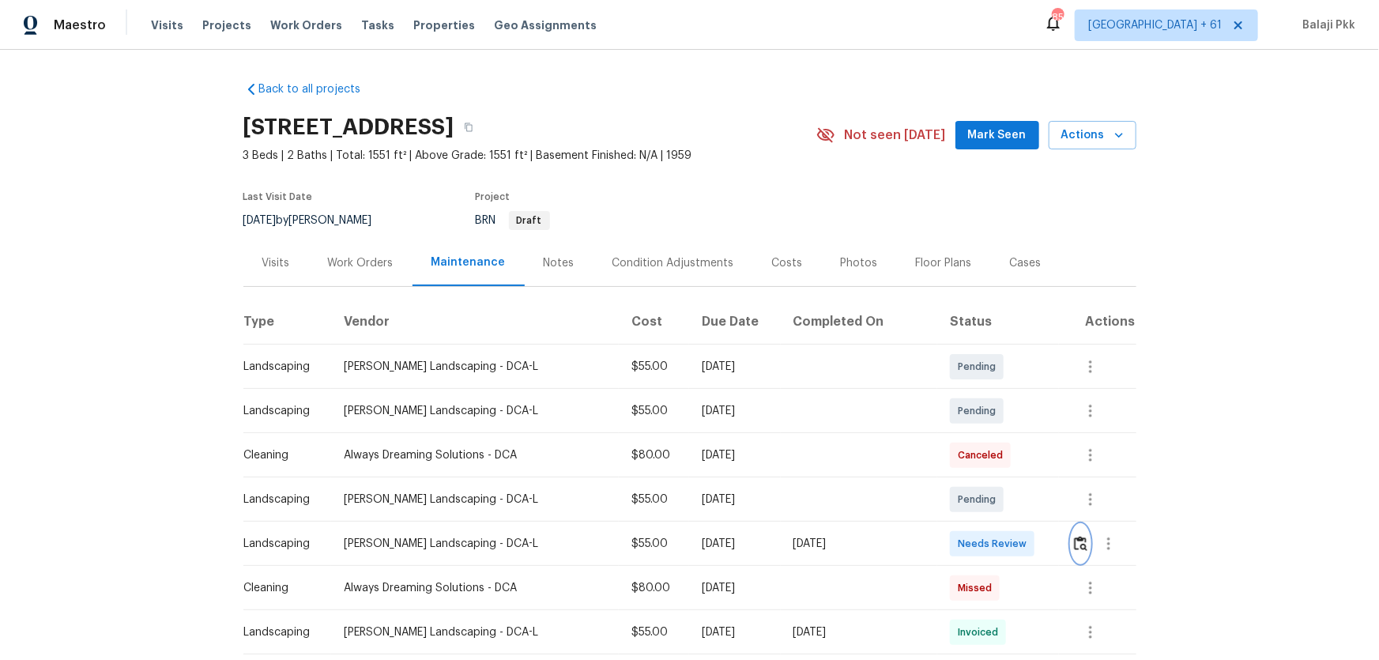
click at [981, 435] on img "button" at bounding box center [1080, 543] width 13 height 15
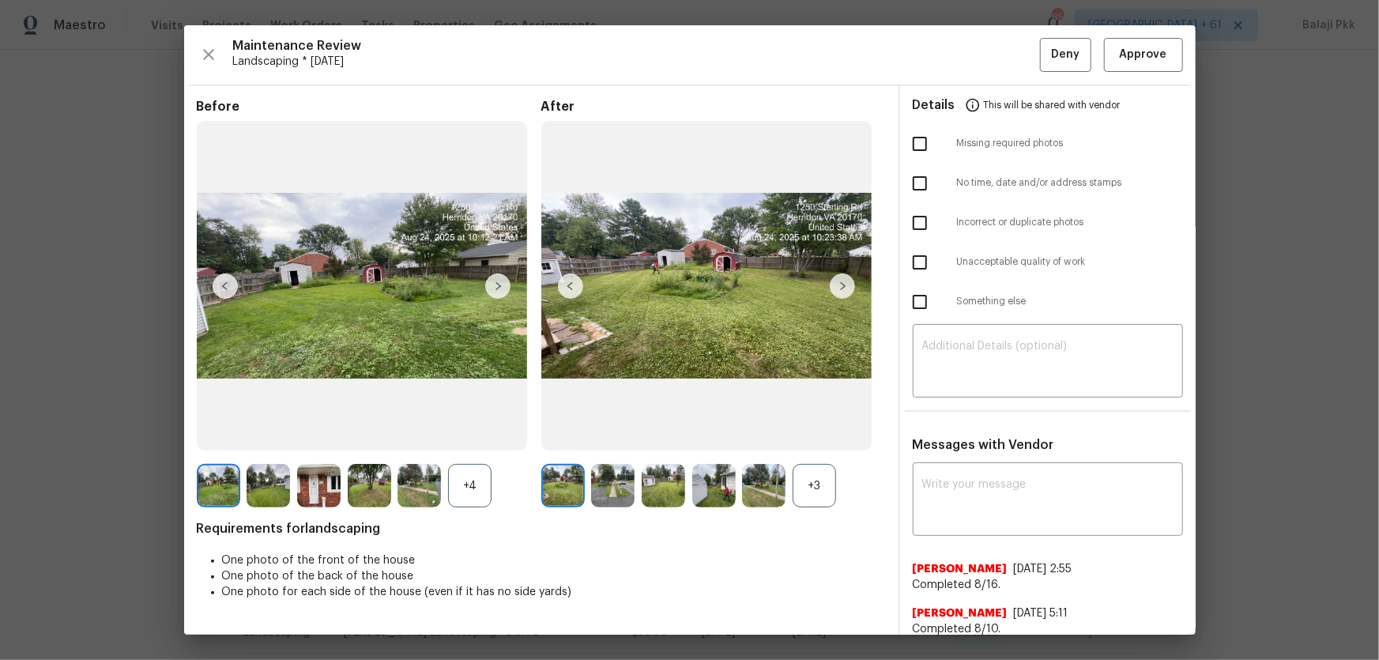
click at [821, 435] on div "+3" at bounding box center [814, 485] width 43 height 43
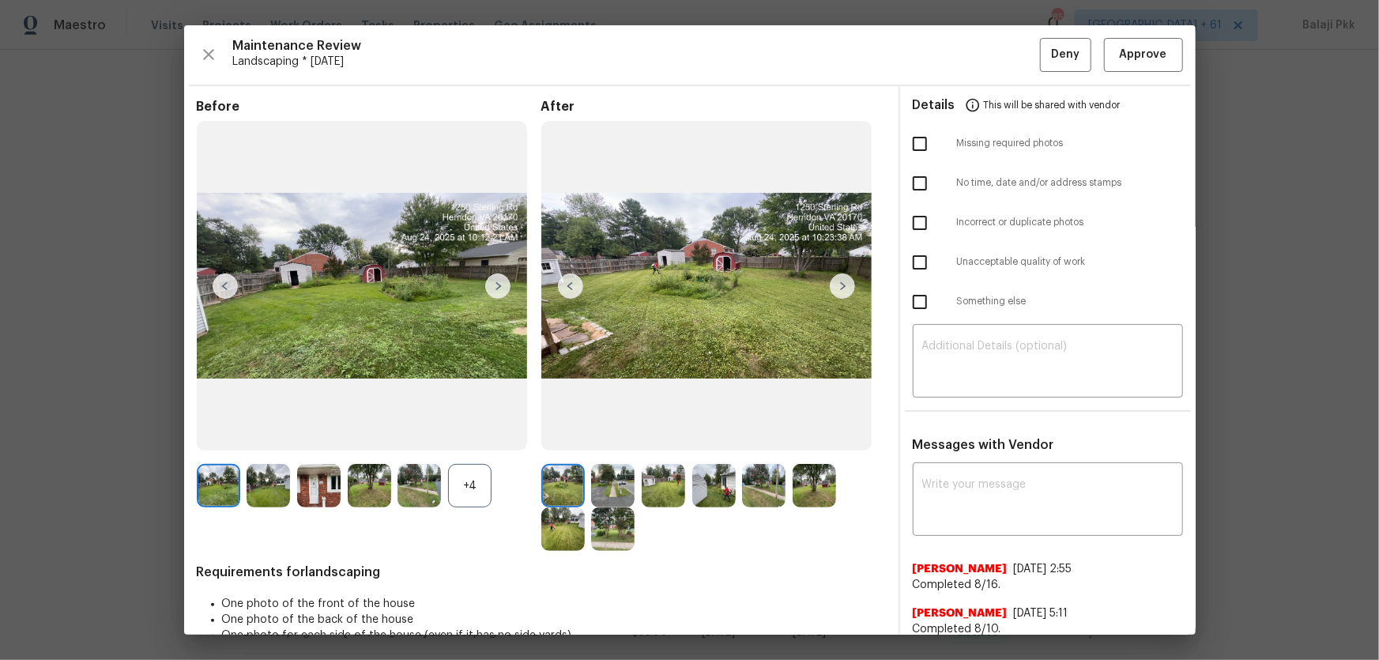
drag, startPoint x: 480, startPoint y: 480, endPoint x: 405, endPoint y: 250, distance: 242.7
click at [481, 435] on div "+4" at bounding box center [469, 485] width 43 height 43
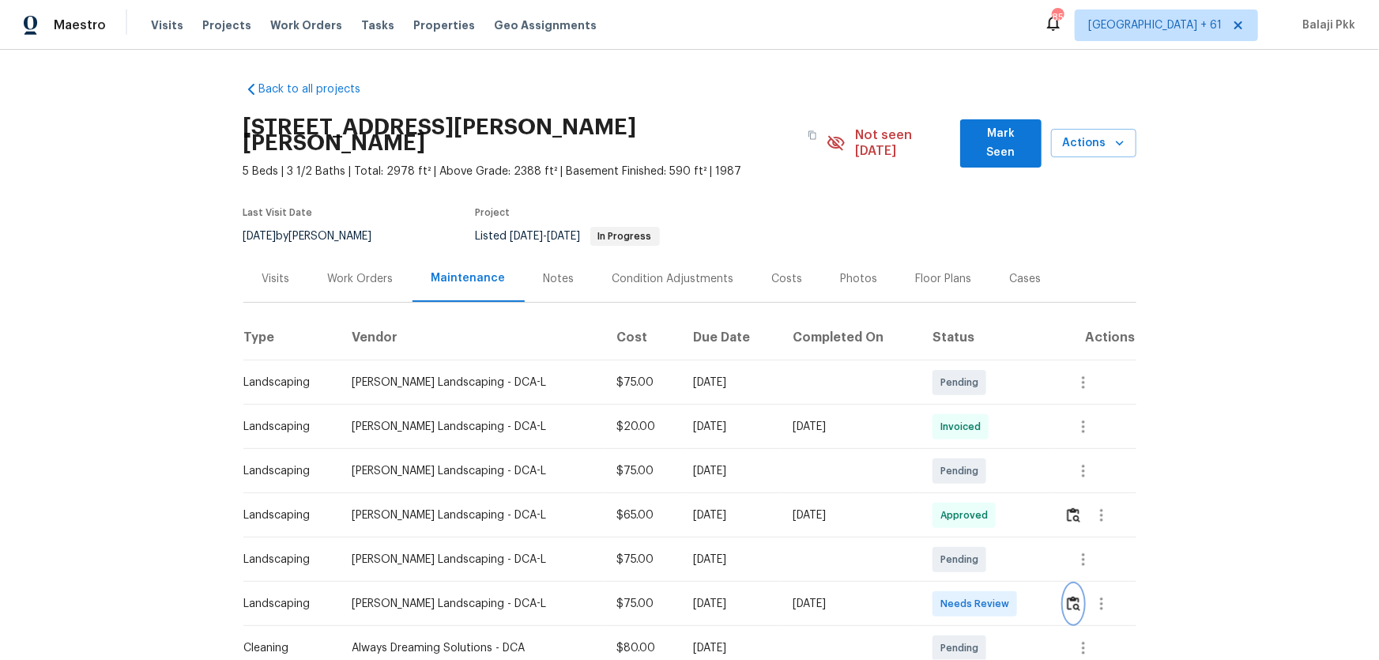
click at [981, 435] on img "button" at bounding box center [1073, 603] width 13 height 15
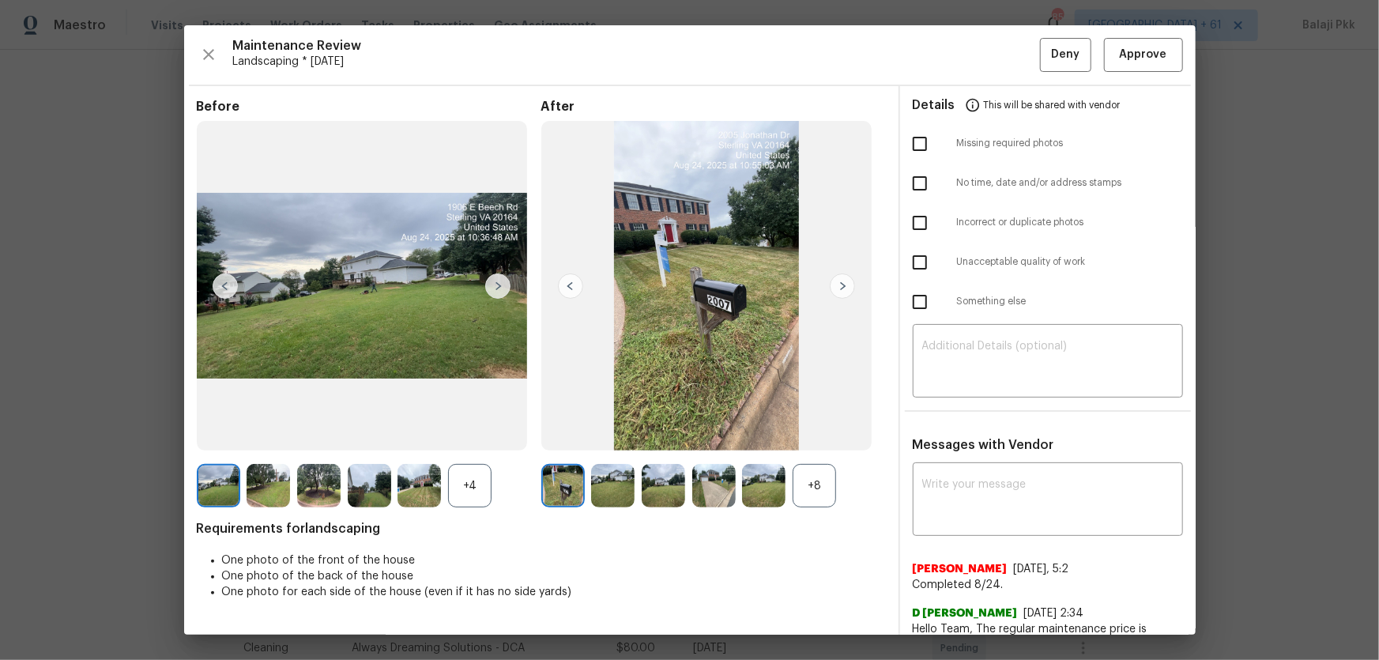
click at [812, 435] on div "+8" at bounding box center [814, 485] width 43 height 43
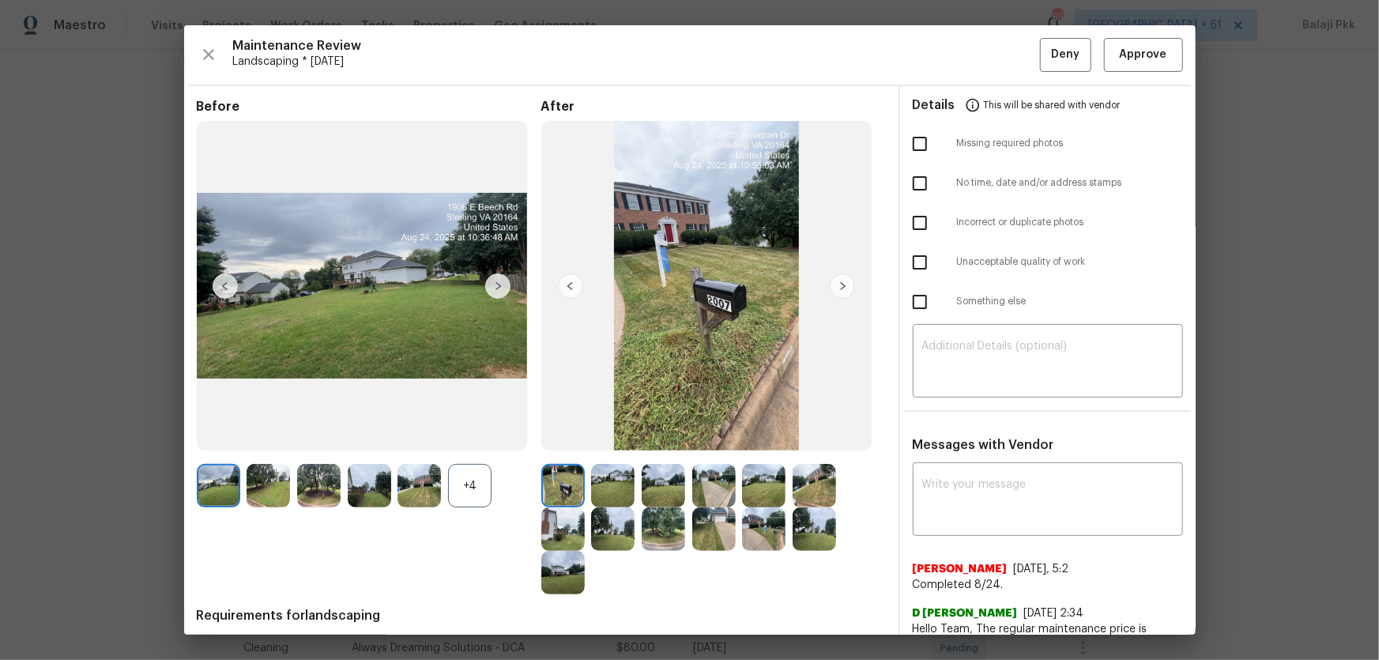
click at [469, 435] on div "+4" at bounding box center [469, 485] width 43 height 43
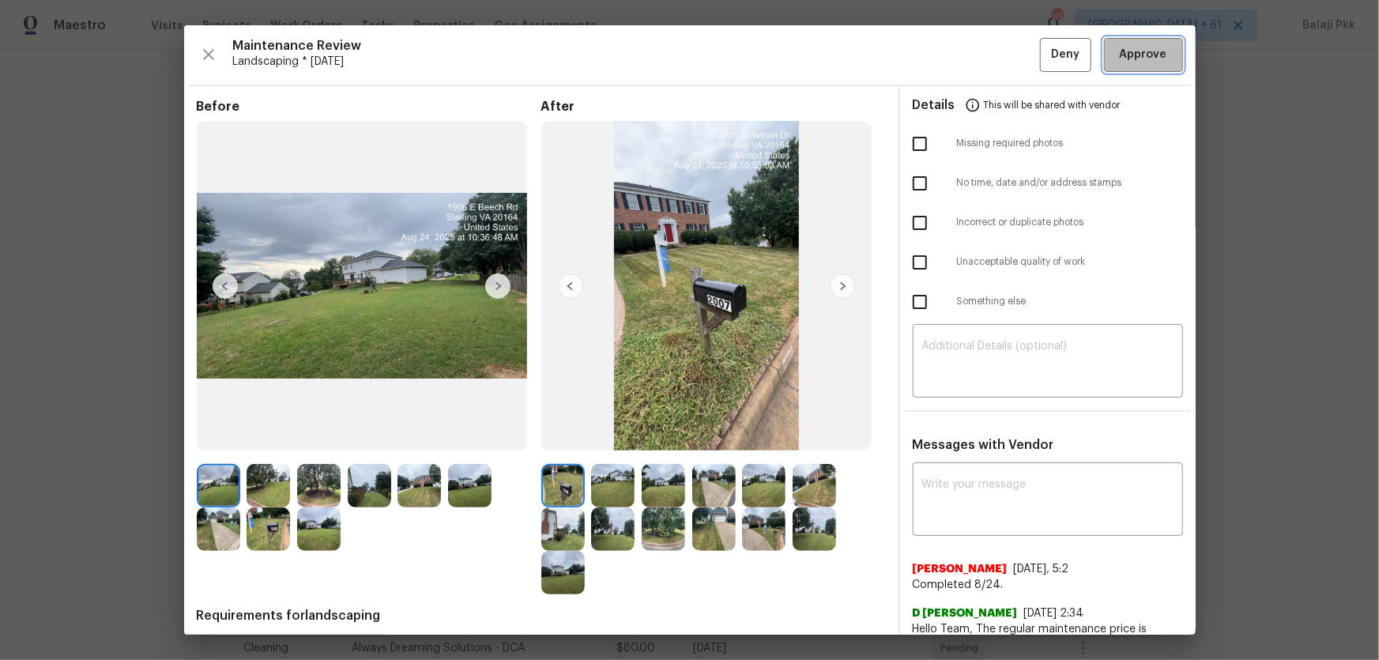
drag, startPoint x: 1130, startPoint y: 57, endPoint x: 1138, endPoint y: 41, distance: 17.7
click at [981, 51] on span "Approve" at bounding box center [1143, 55] width 47 height 20
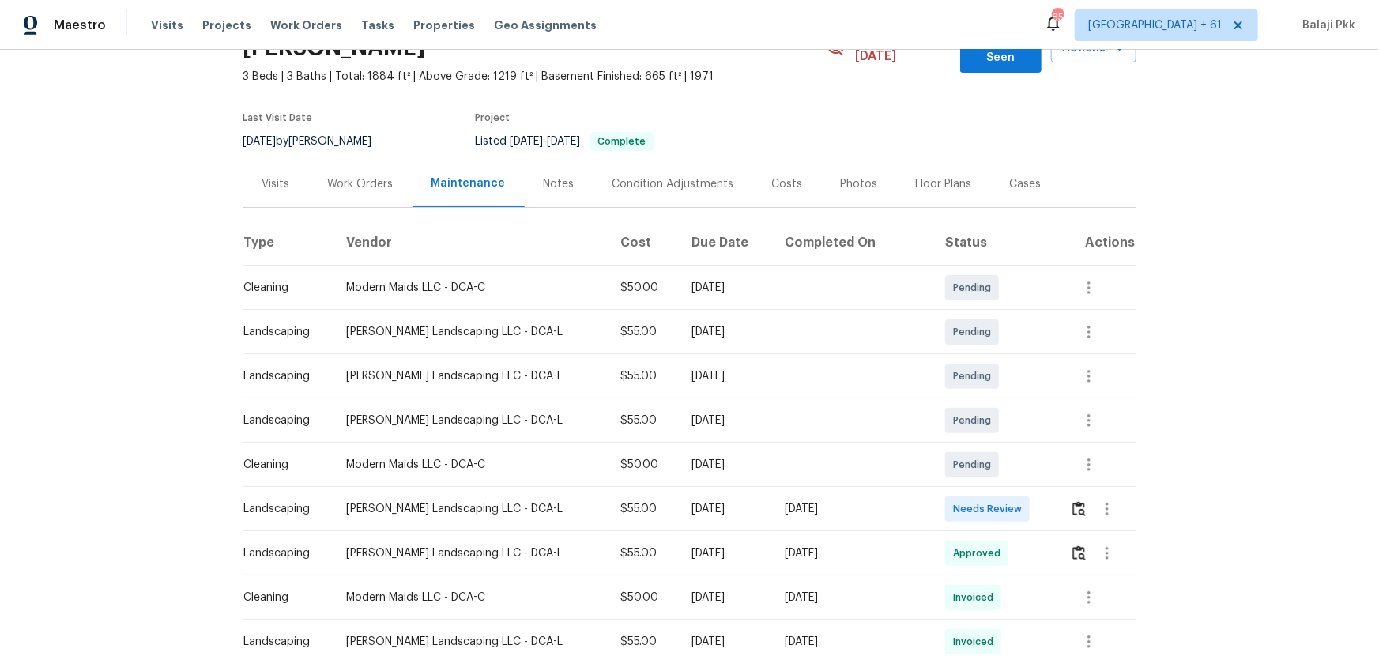
scroll to position [287, 0]
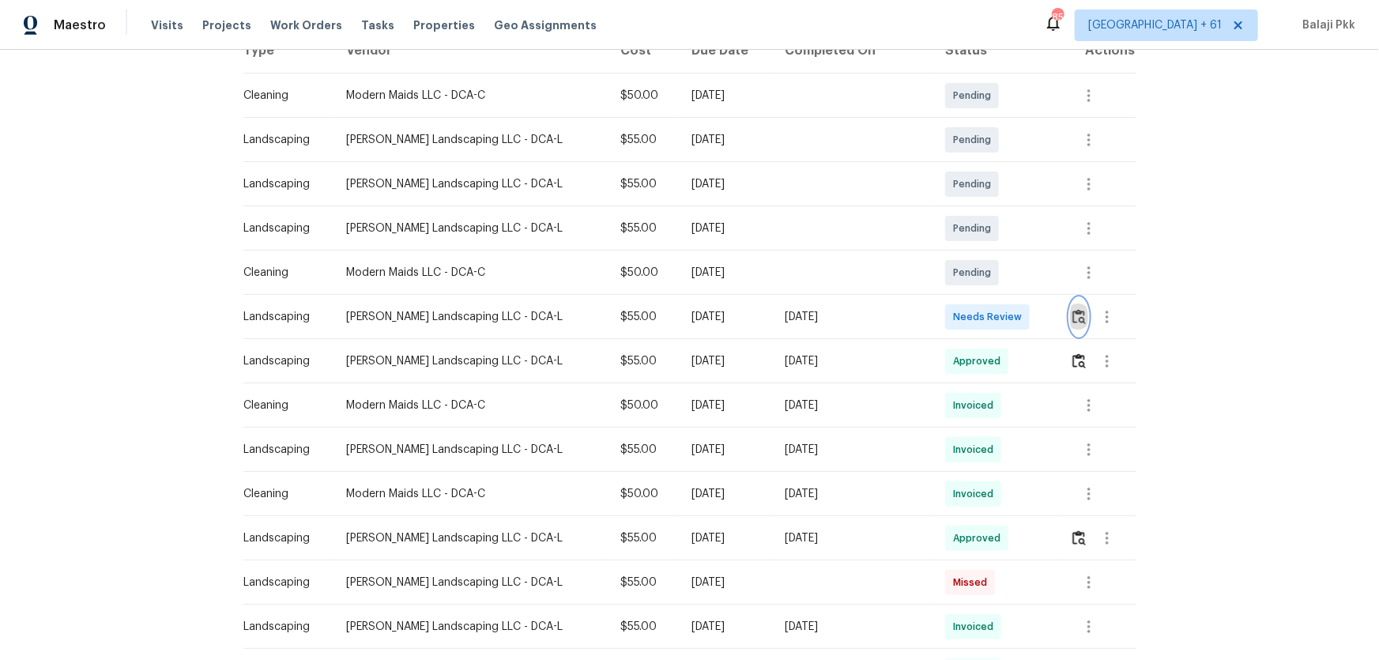
click at [981, 309] on img "button" at bounding box center [1078, 316] width 13 height 15
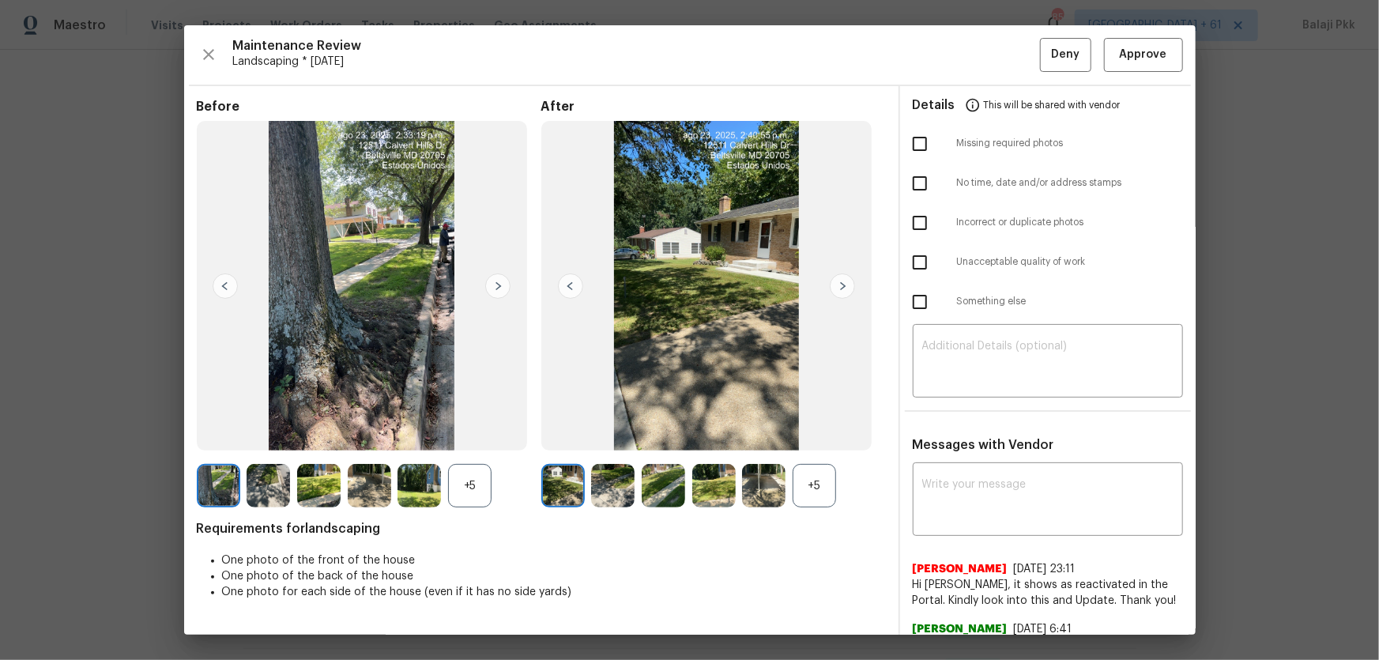
click at [812, 435] on div "+5" at bounding box center [814, 485] width 43 height 43
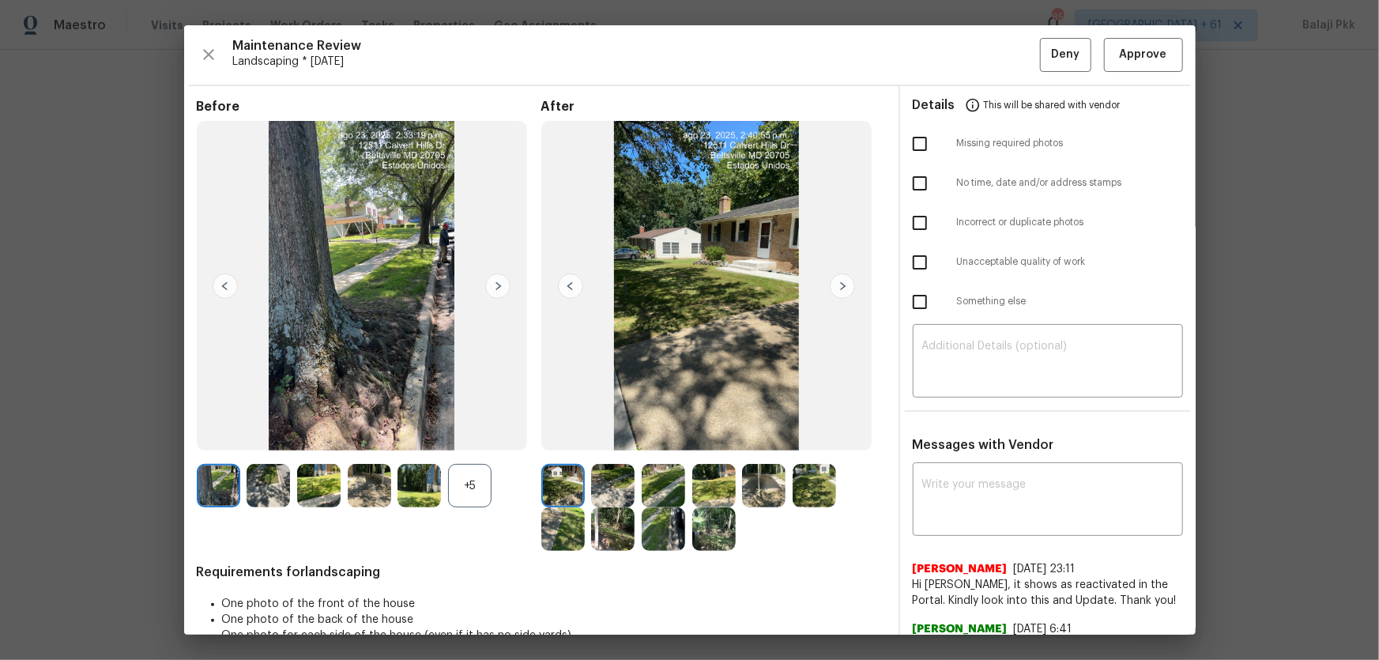
click at [492, 435] on div "+5" at bounding box center [369, 485] width 345 height 43
click at [471, 435] on div "+5" at bounding box center [469, 485] width 43 height 43
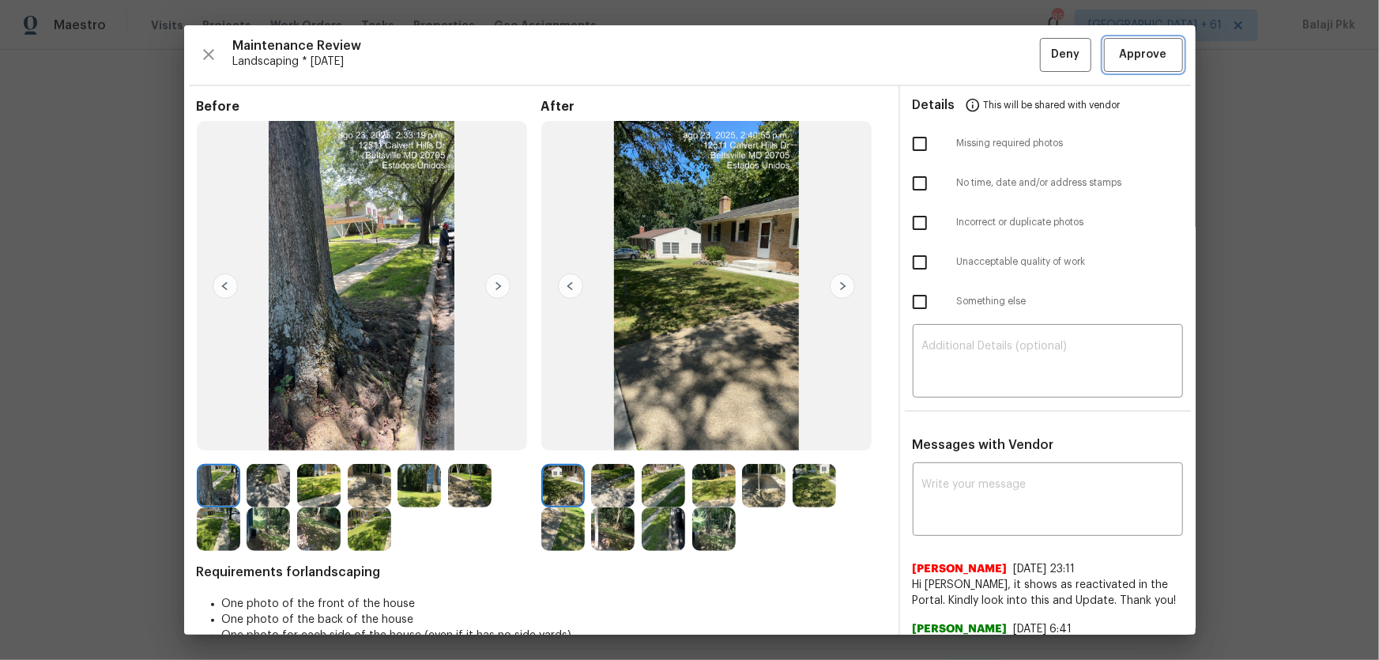
click at [981, 58] on span "Approve" at bounding box center [1143, 55] width 47 height 20
